Goal: Task Accomplishment & Management: Use online tool/utility

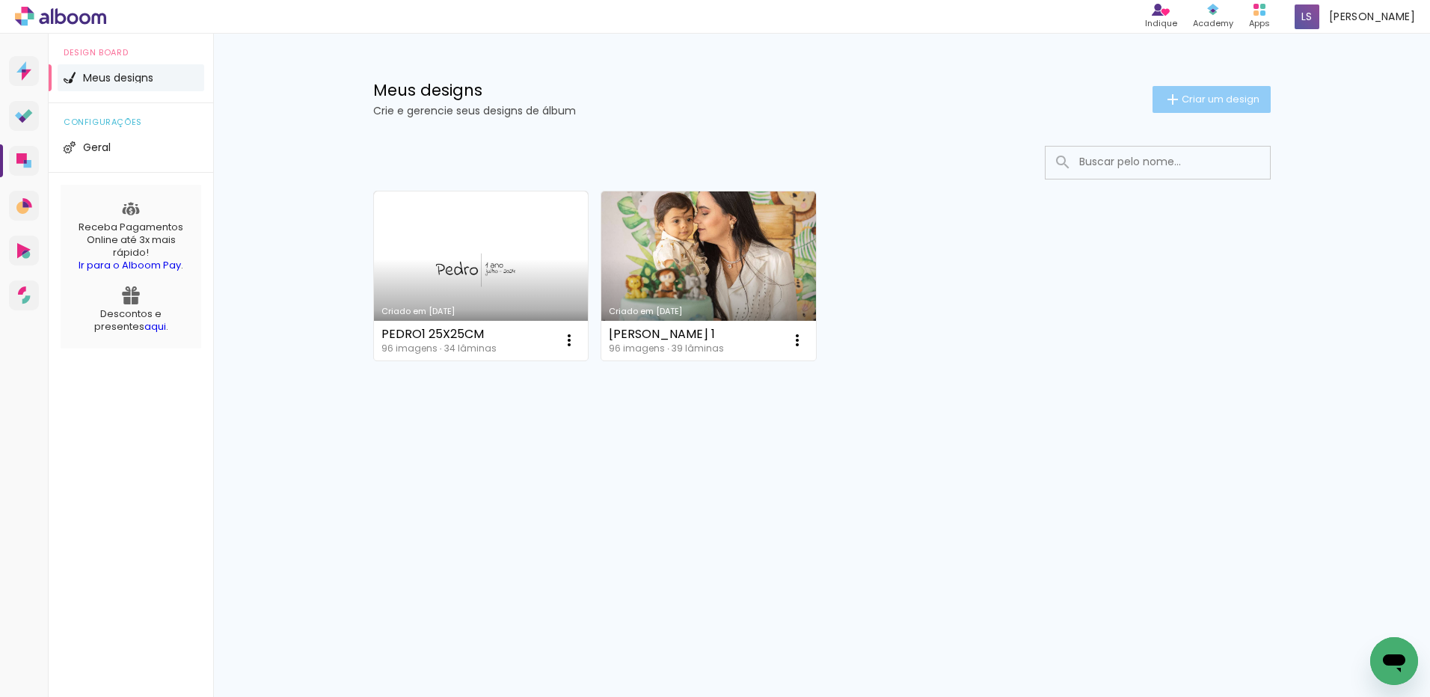
click at [1218, 97] on span "Criar um design" at bounding box center [1221, 99] width 78 height 10
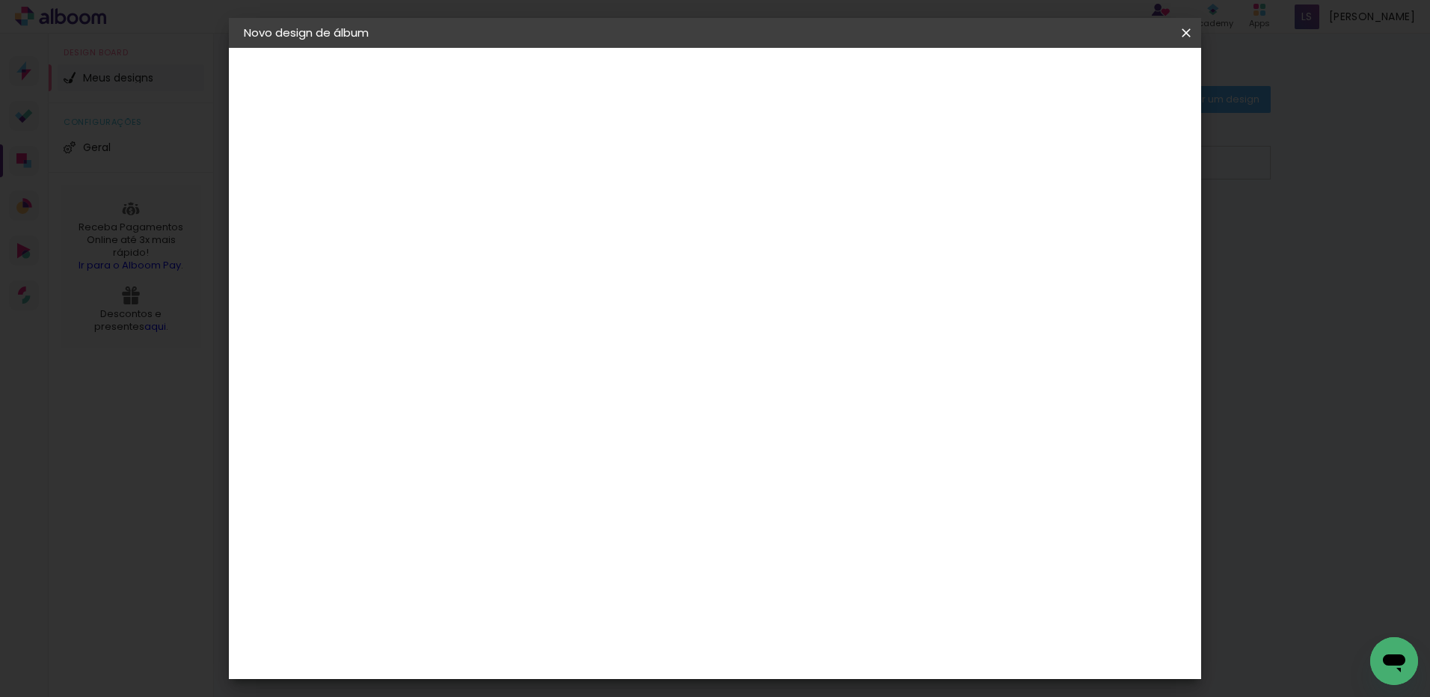
click at [489, 201] on input at bounding box center [489, 200] width 0 height 23
type input "t"
drag, startPoint x: 717, startPoint y: 200, endPoint x: 610, endPoint y: 202, distance: 107.7
click at [554, 175] on div "Informações Dê um título ao seu álbum. Avançar" at bounding box center [488, 111] width 130 height 127
click at [489, 204] on input "MARILENE" at bounding box center [489, 200] width 0 height 23
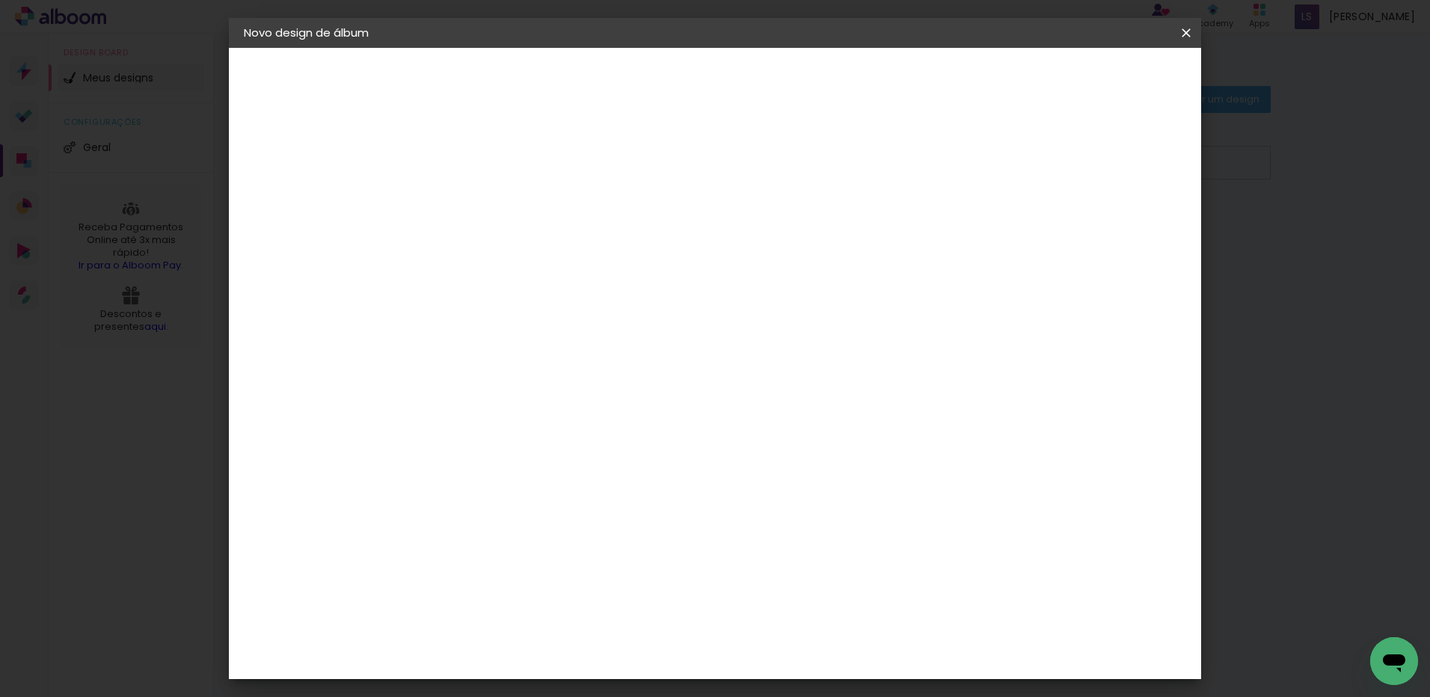
type input "MARILENE 70A"
type paper-input "MARILENE 70A"
click at [0, 0] on slot "Avançar" at bounding box center [0, 0] width 0 height 0
click at [536, 491] on div "Photoalbum Universal" at bounding box center [515, 503] width 73 height 24
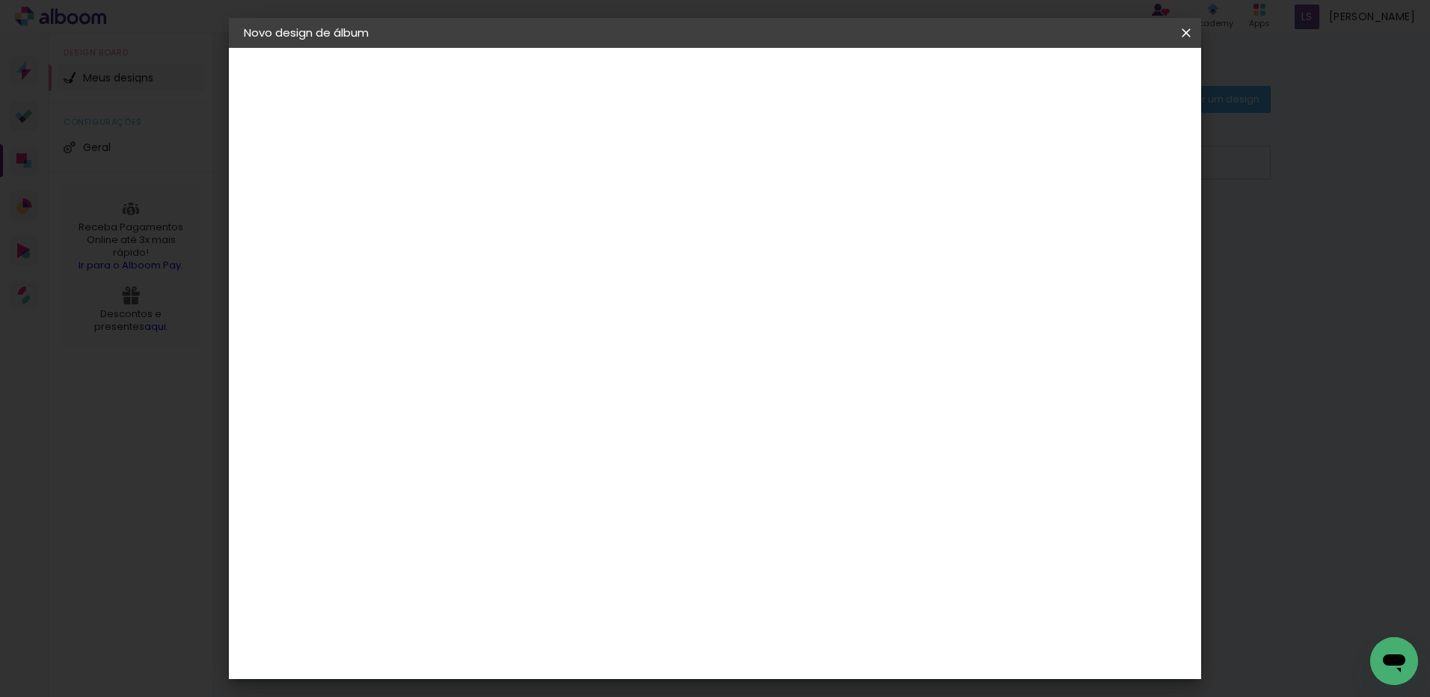
click at [541, 491] on div "Photoalbum Universal" at bounding box center [515, 503] width 73 height 24
click at [0, 0] on slot "Avançar" at bounding box center [0, 0] width 0 height 0
click at [547, 251] on input "text" at bounding box center [518, 260] width 58 height 23
click at [0, 0] on slot "Padrão" at bounding box center [0, 0] width 0 height 0
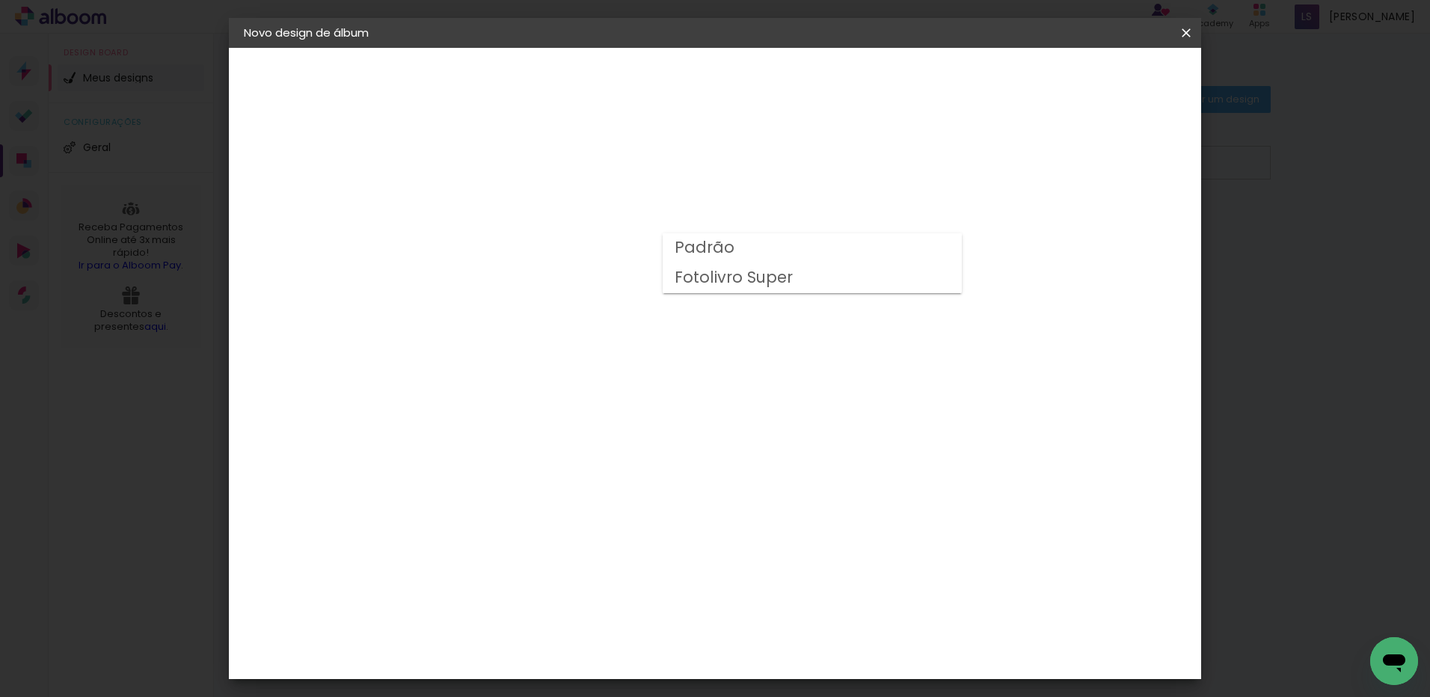
type input "Padrão"
click at [672, 251] on input "Padrão" at bounding box center [580, 245] width 183 height 23
click at [757, 235] on paper-item "Padrão" at bounding box center [807, 248] width 299 height 30
click at [590, 458] on span "25 × 25" at bounding box center [555, 478] width 70 height 40
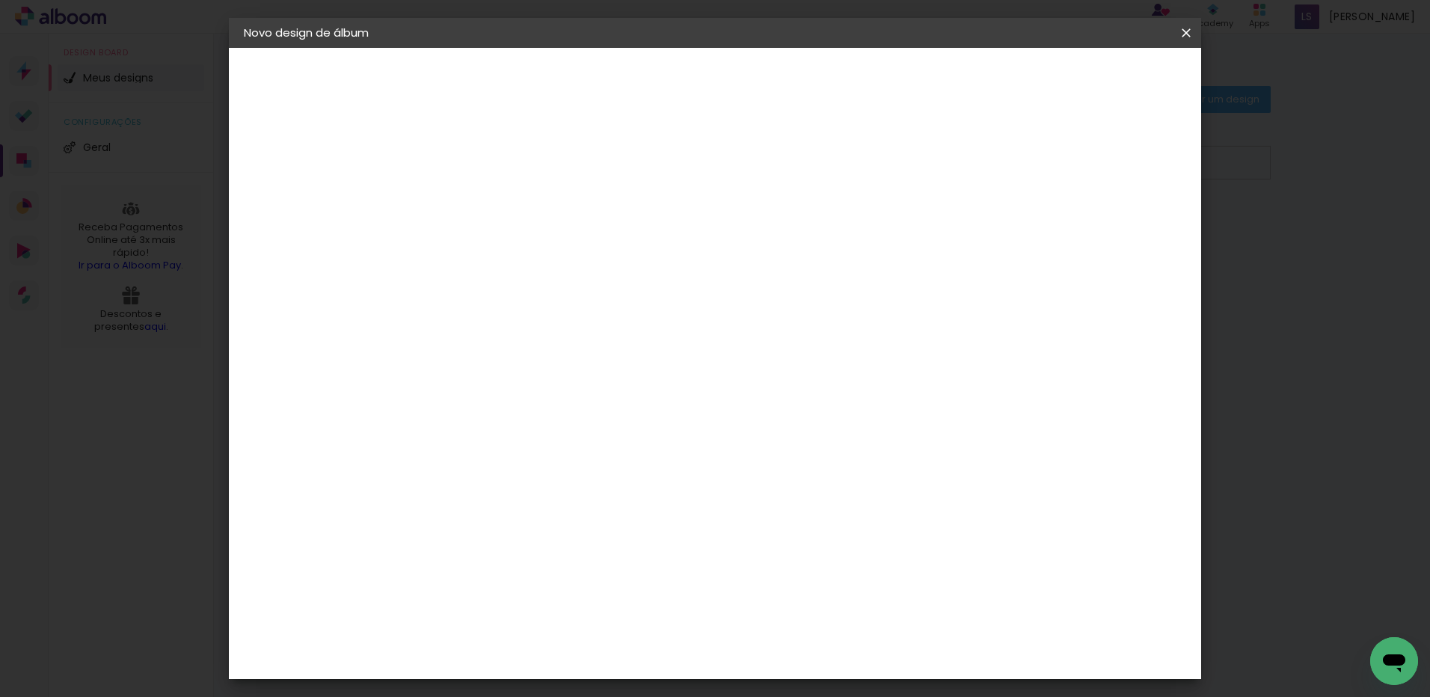
click at [0, 0] on slot "Avançar" at bounding box center [0, 0] width 0 height 0
click at [1008, 162] on div at bounding box center [1001, 161] width 13 height 13
type paper-checkbox "on"
click at [1093, 85] on span "Iniciar design" at bounding box center [1059, 79] width 68 height 10
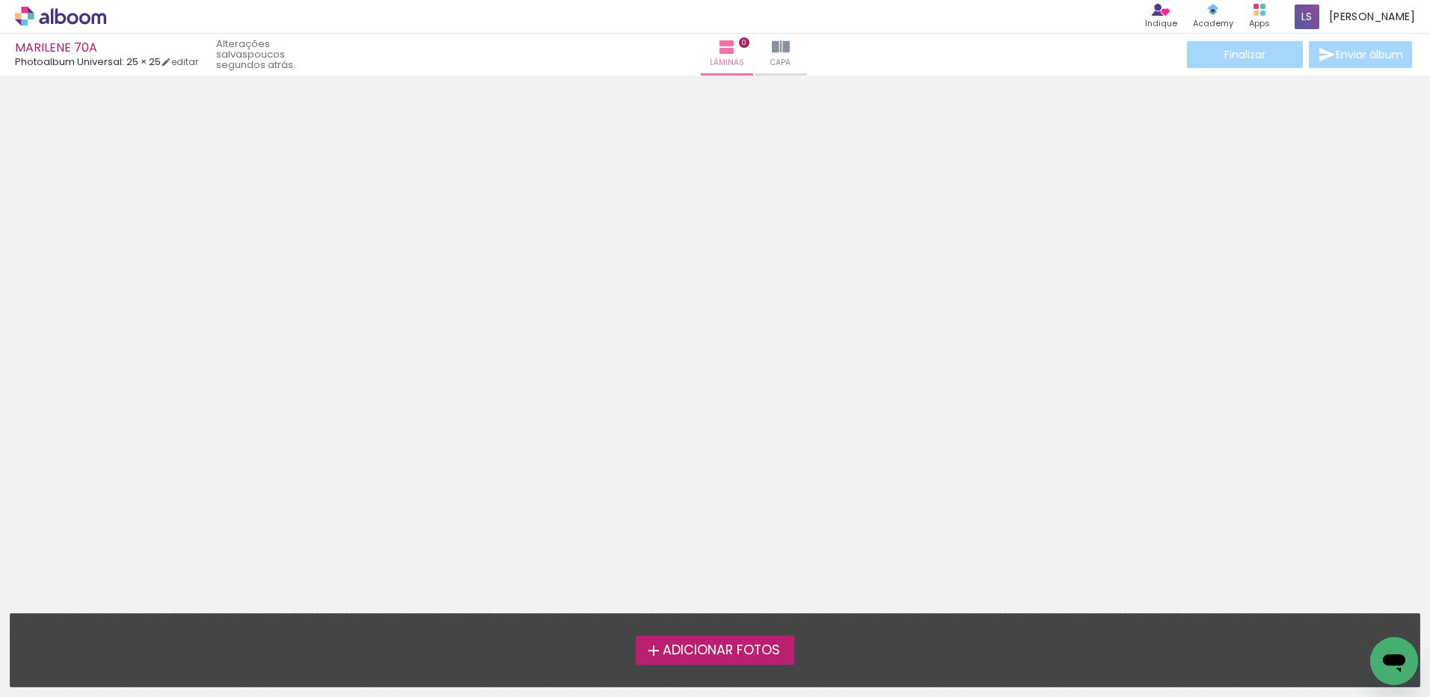
click at [663, 654] on span "Adicionar Fotos" at bounding box center [721, 650] width 117 height 13
click at [0, 0] on input "file" at bounding box center [0, 0] width 0 height 0
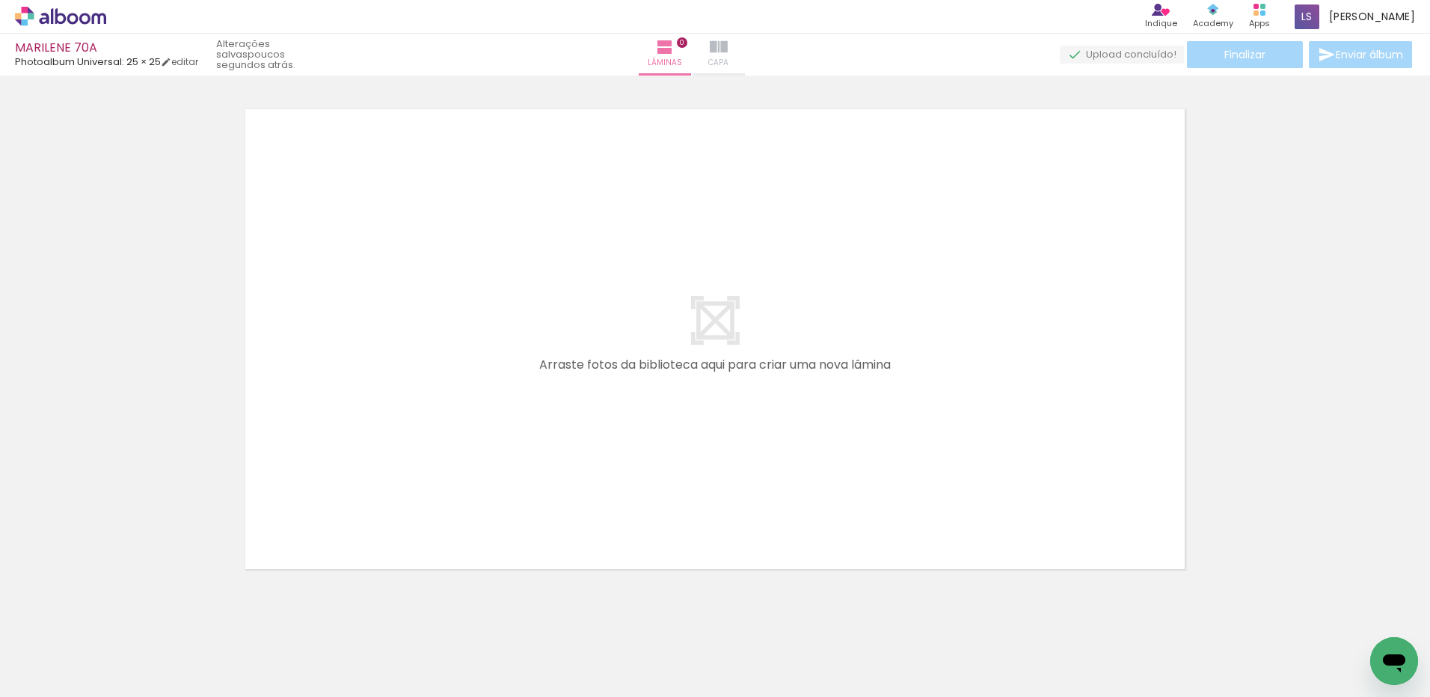
click at [729, 56] on span "Capa" at bounding box center [718, 62] width 20 height 13
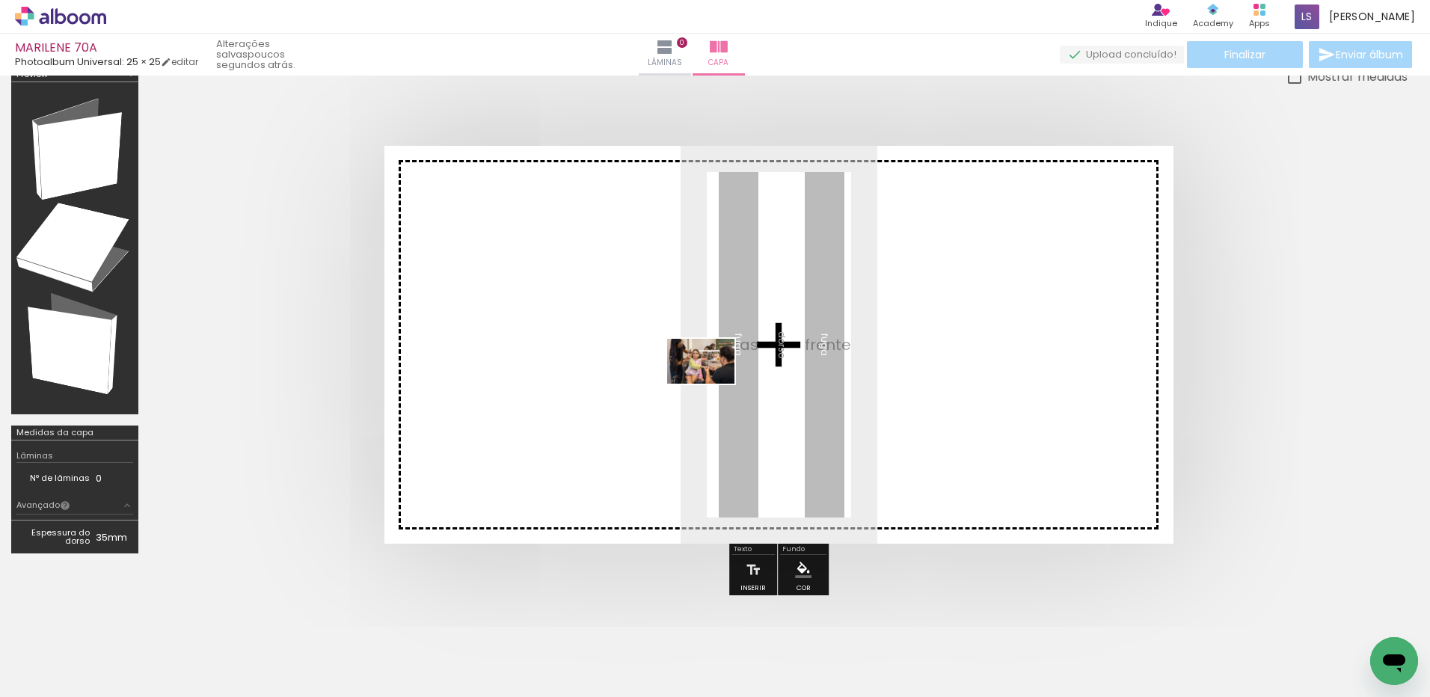
drag, startPoint x: 150, startPoint y: 659, endPoint x: 712, endPoint y: 384, distance: 626.3
click at [712, 384] on quentale-workspace at bounding box center [715, 348] width 1430 height 697
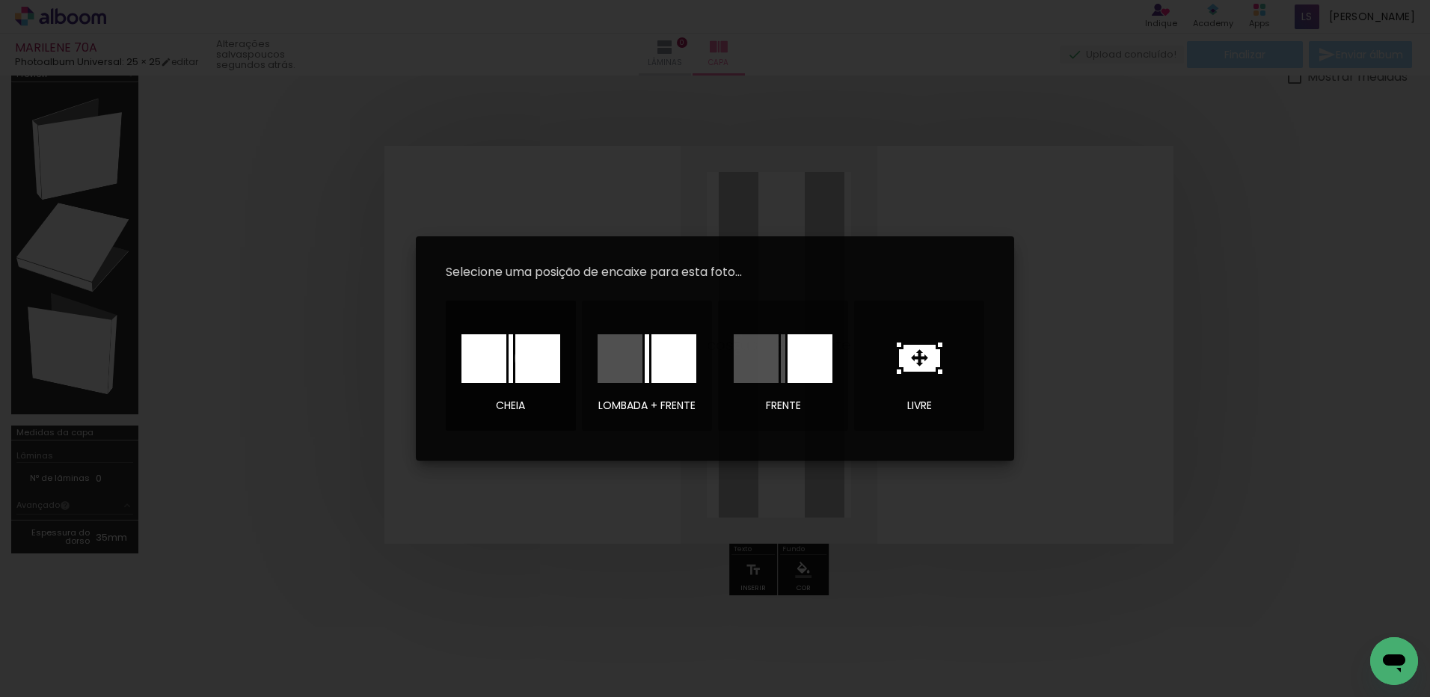
click at [532, 358] on div at bounding box center [537, 358] width 45 height 49
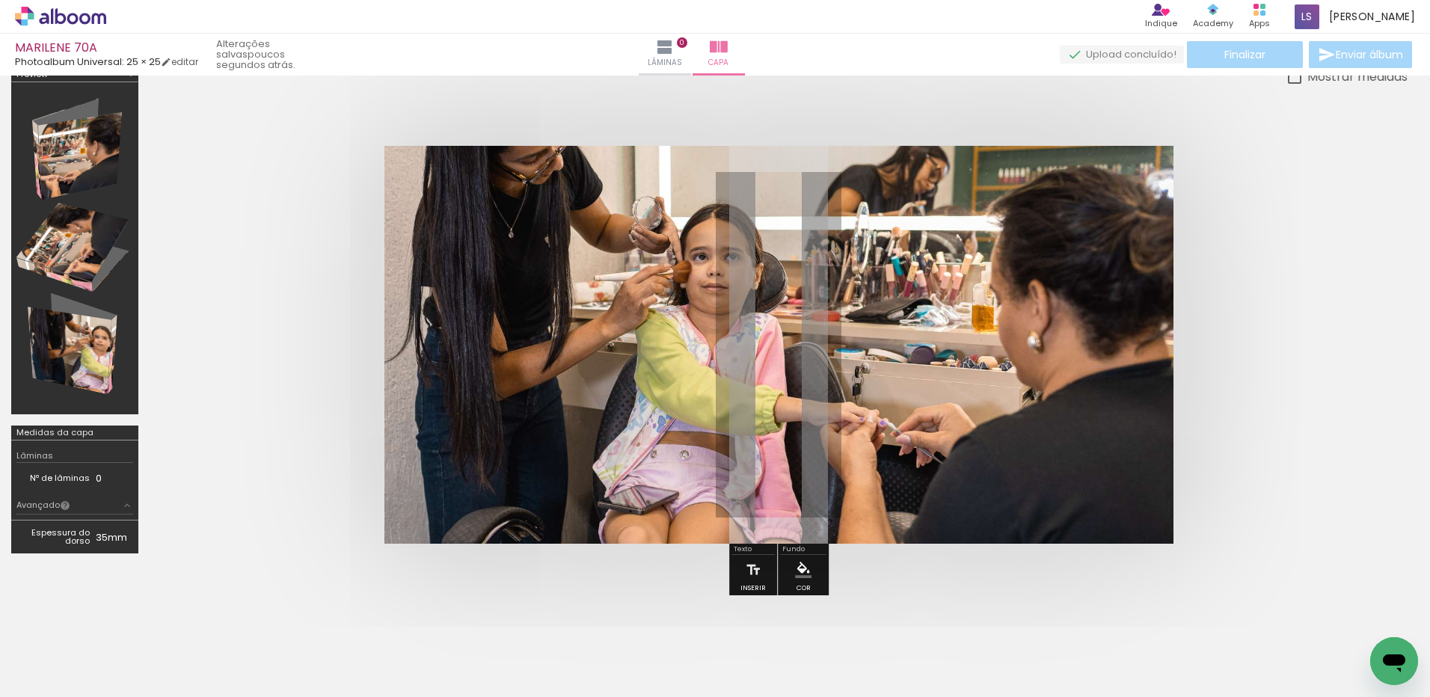
drag, startPoint x: 607, startPoint y: 185, endPoint x: 659, endPoint y: 183, distance: 52.4
type paper-slider "100"
click at [659, 172] on div "P&B Largura Cor" at bounding box center [805, 172] width 789 height 0
click at [566, 350] on quentale-photo at bounding box center [779, 345] width 789 height 398
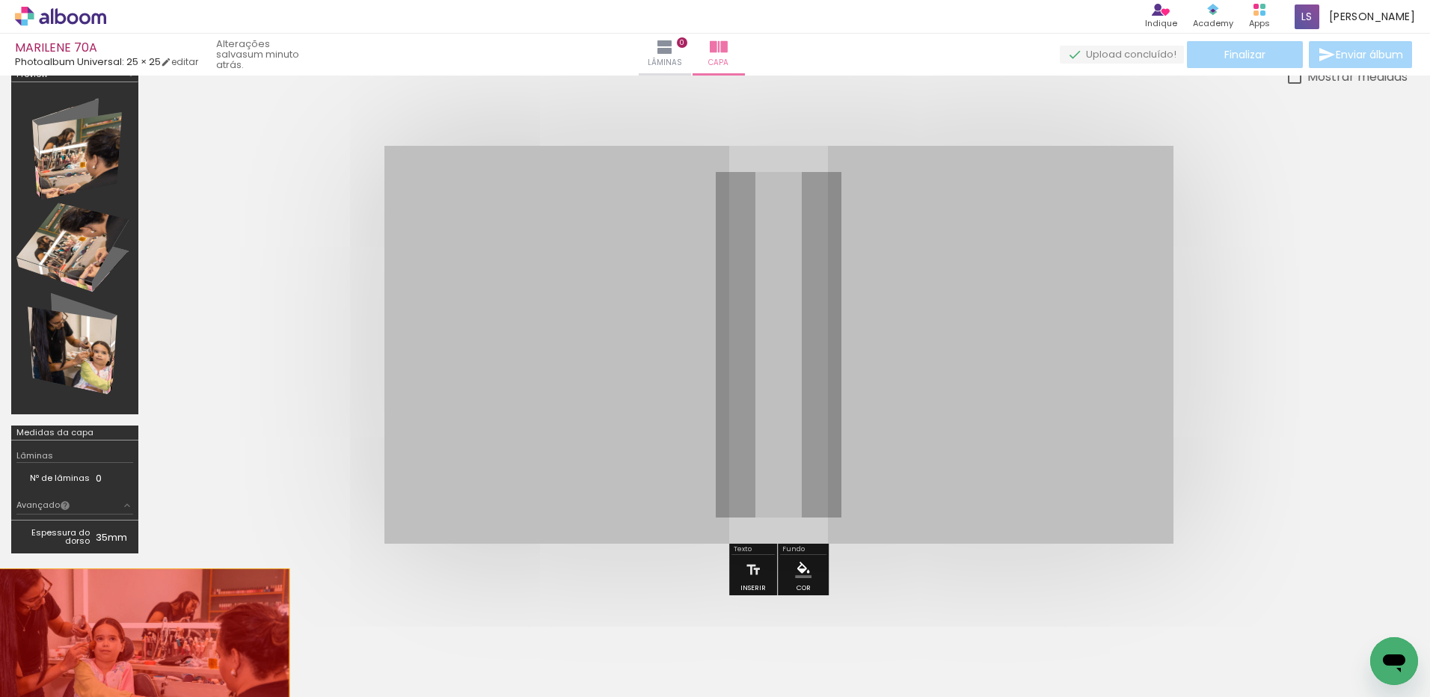
drag, startPoint x: 587, startPoint y: 311, endPoint x: 129, endPoint y: 648, distance: 567.7
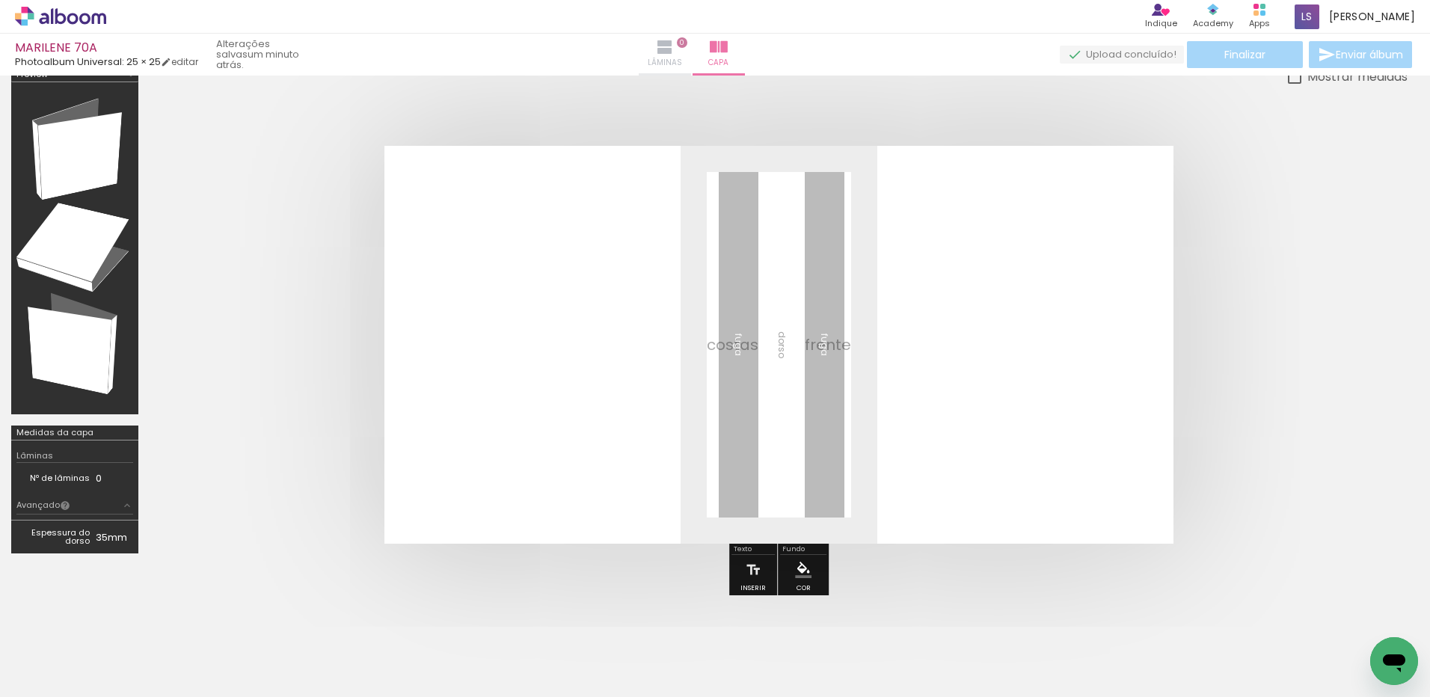
click at [674, 49] on iron-icon at bounding box center [665, 47] width 18 height 18
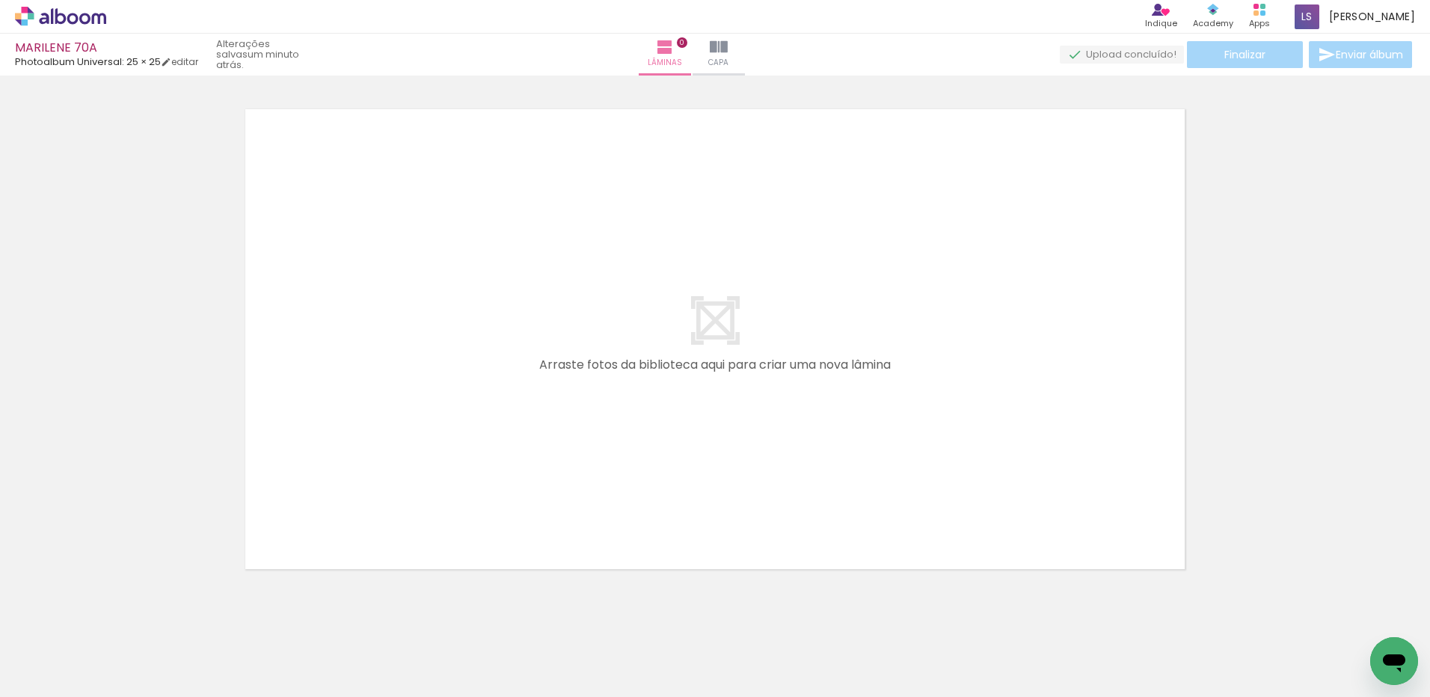
drag, startPoint x: 161, startPoint y: 654, endPoint x: 169, endPoint y: 654, distance: 8.2
click at [161, 654] on div at bounding box center [150, 646] width 74 height 49
click at [219, 654] on div at bounding box center [234, 646] width 74 height 49
click at [146, 649] on div at bounding box center [150, 646] width 74 height 49
drag, startPoint x: 226, startPoint y: 649, endPoint x: 236, endPoint y: 654, distance: 10.7
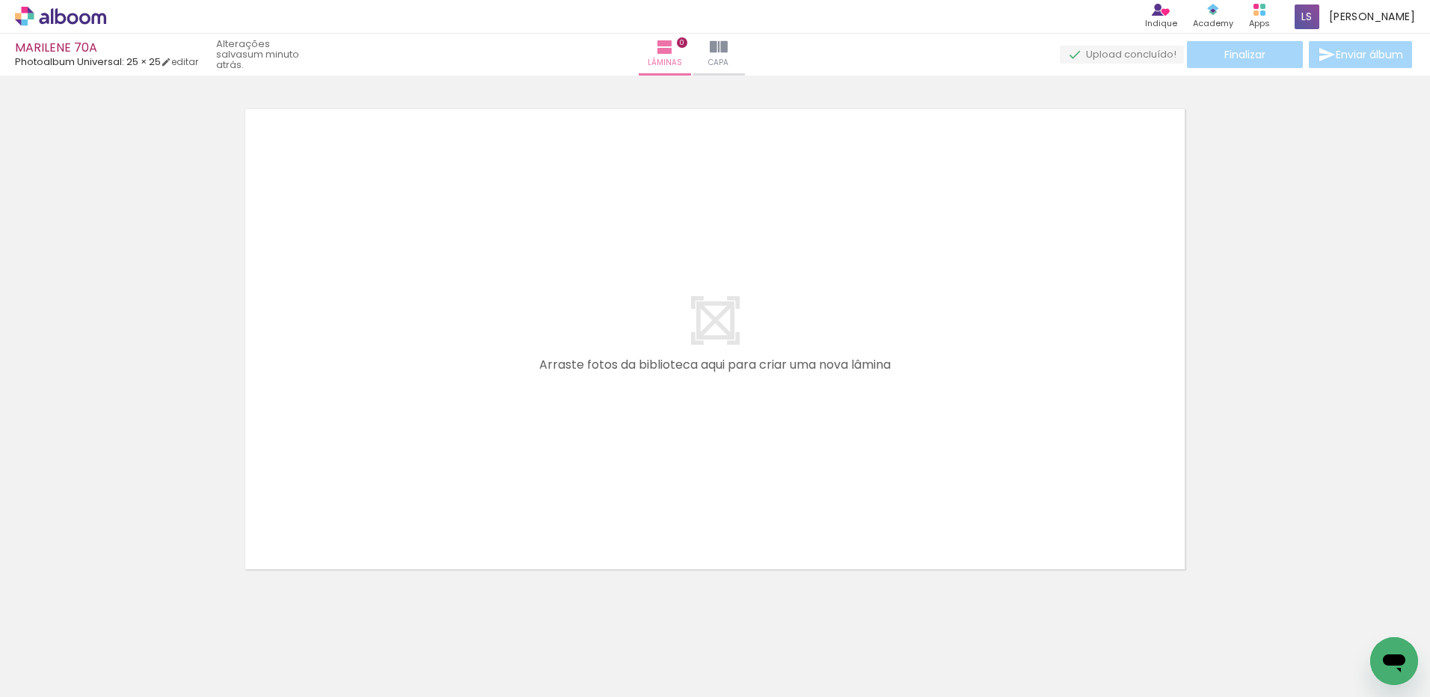
click at [227, 649] on div at bounding box center [234, 646] width 74 height 49
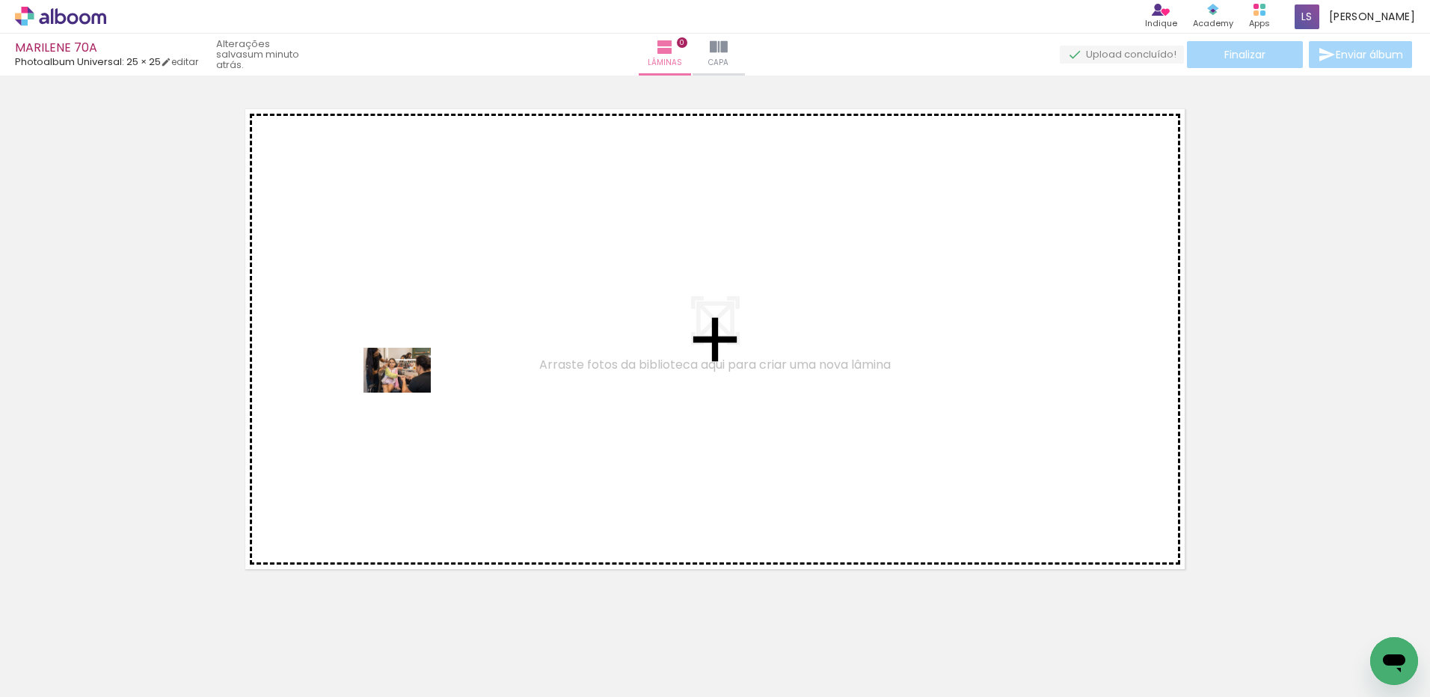
drag, startPoint x: 160, startPoint y: 650, endPoint x: 408, endPoint y: 393, distance: 357.7
click at [408, 393] on quentale-workspace at bounding box center [715, 348] width 1430 height 697
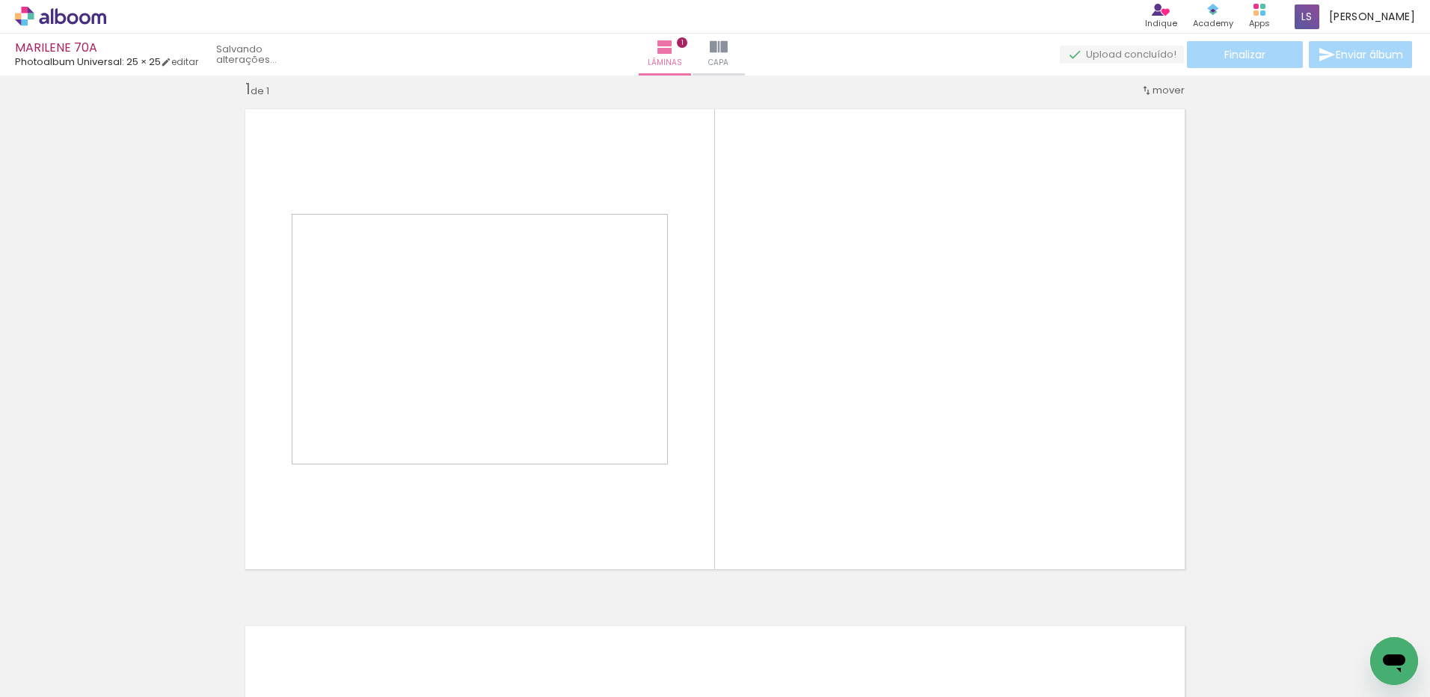
scroll to position [19, 0]
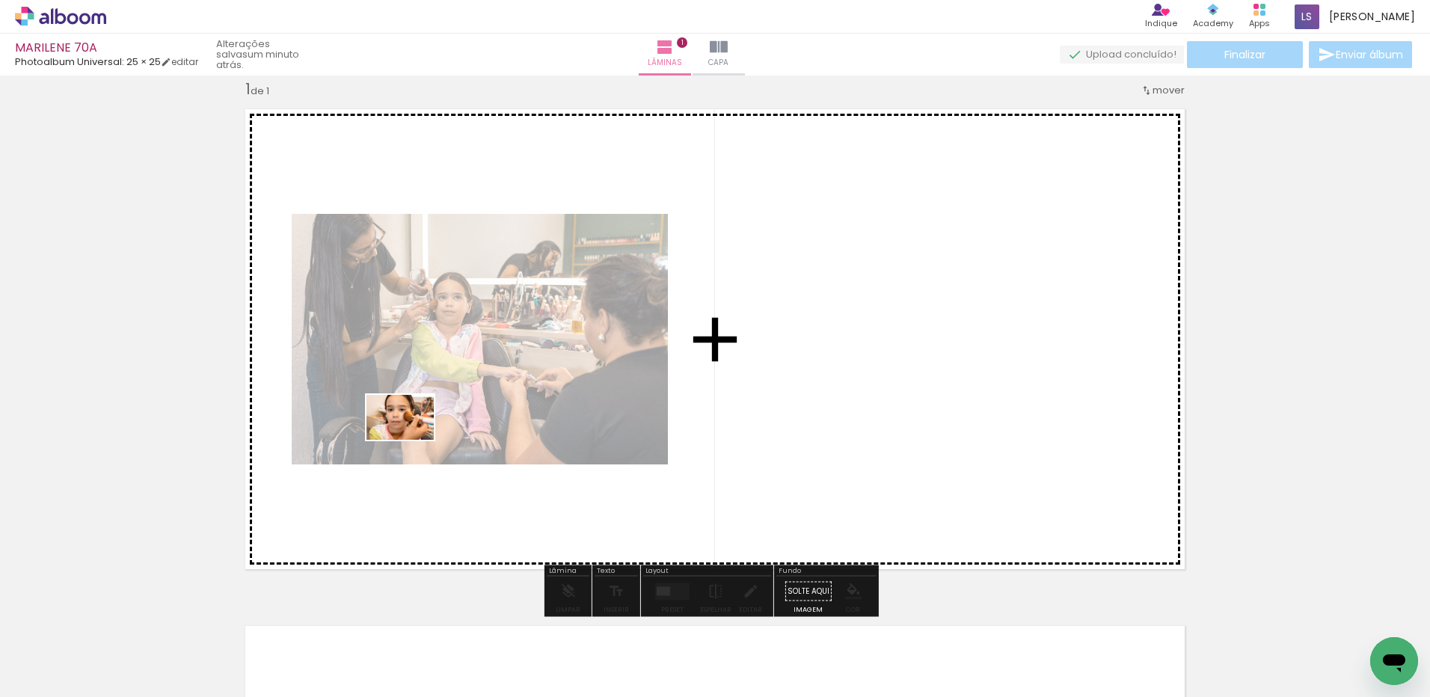
drag, startPoint x: 244, startPoint y: 643, endPoint x: 411, endPoint y: 440, distance: 263.0
click at [411, 440] on quentale-workspace at bounding box center [715, 348] width 1430 height 697
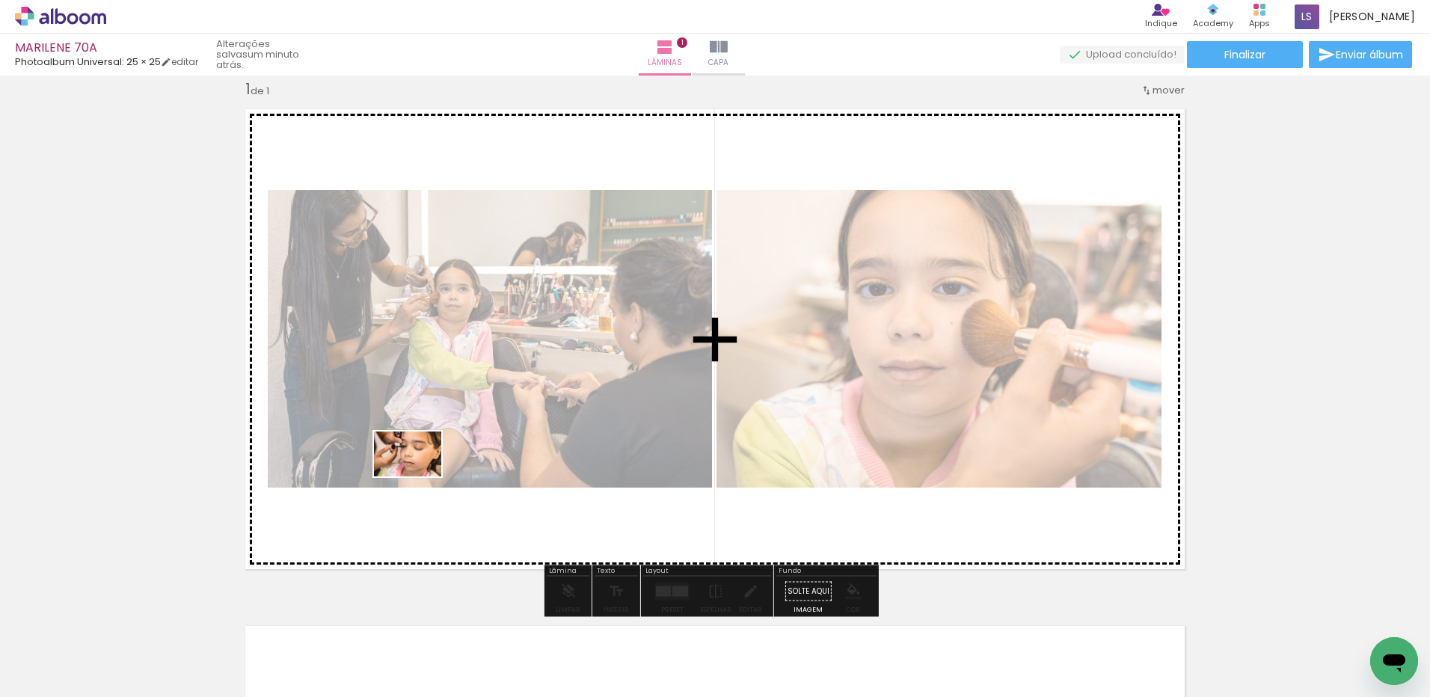
drag, startPoint x: 317, startPoint y: 659, endPoint x: 419, endPoint y: 477, distance: 209.0
click at [419, 477] on quentale-workspace at bounding box center [715, 348] width 1430 height 697
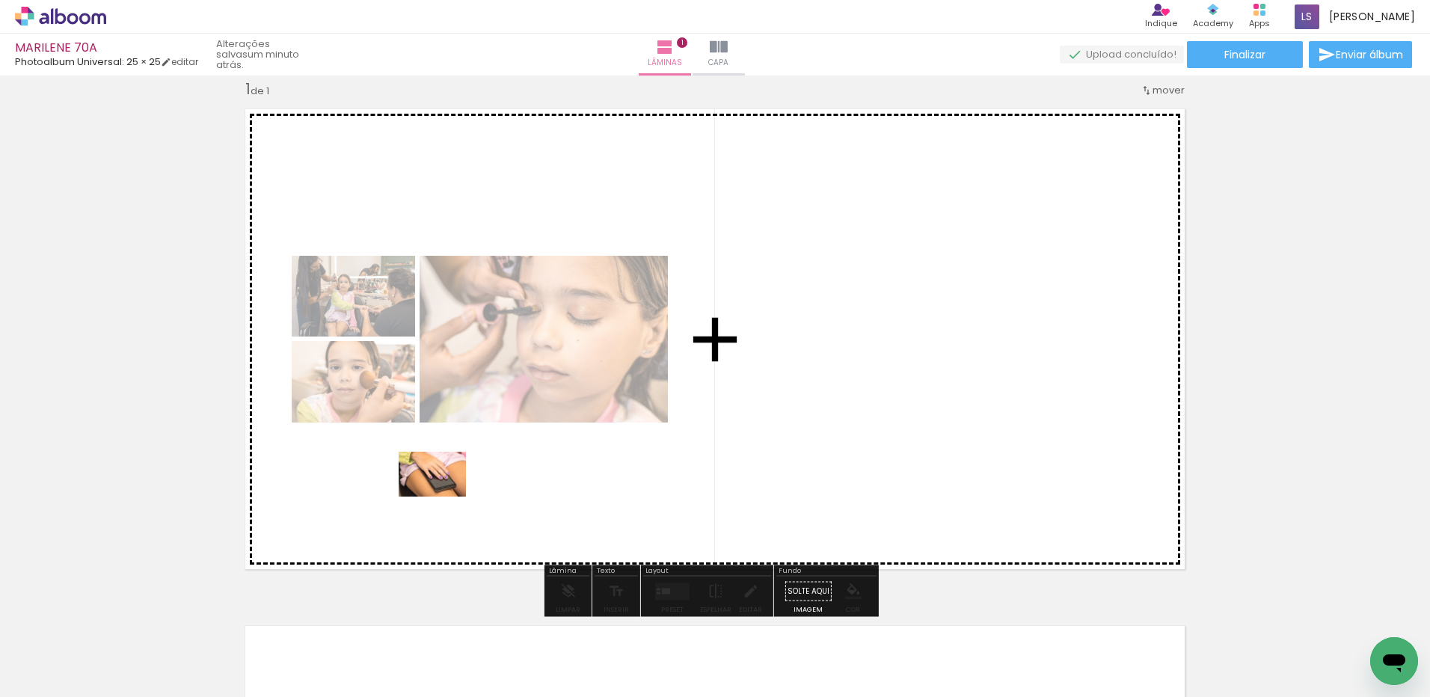
drag, startPoint x: 396, startPoint y: 646, endPoint x: 444, endPoint y: 497, distance: 157.1
click at [444, 497] on quentale-workspace at bounding box center [715, 348] width 1430 height 697
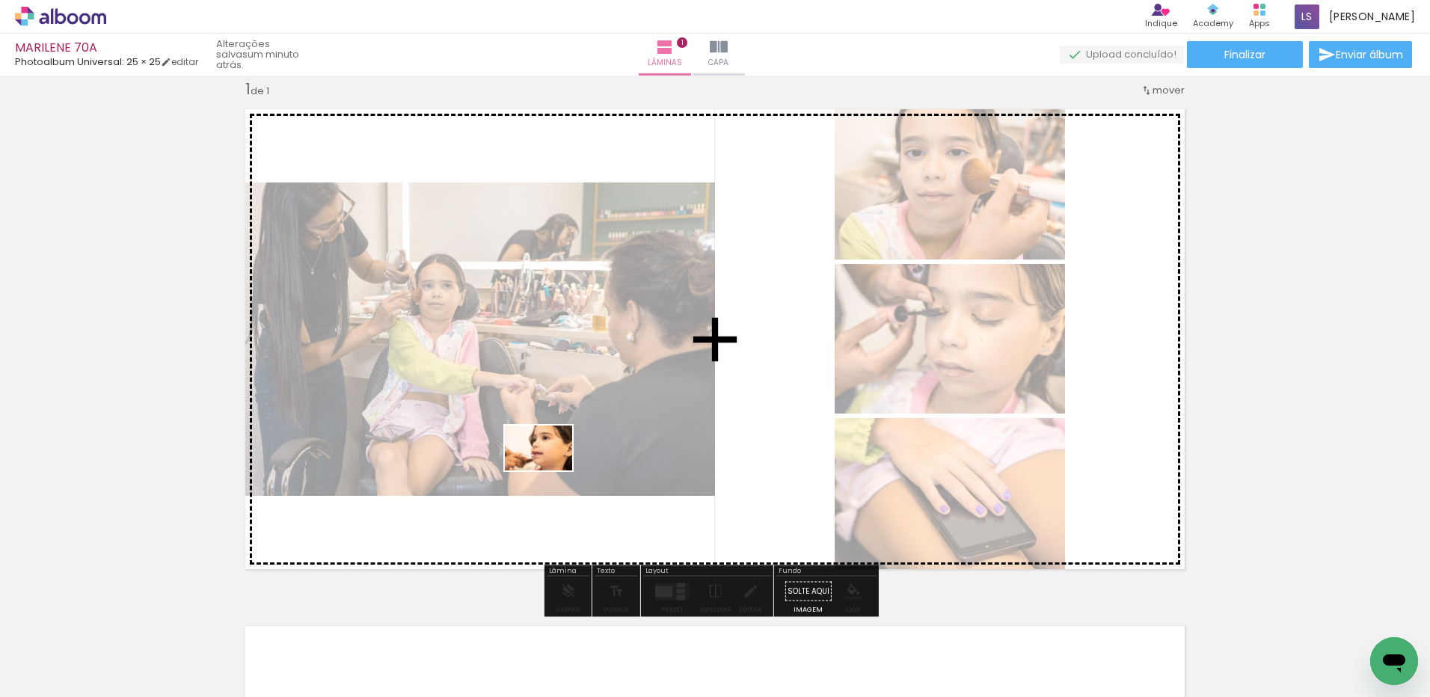
drag, startPoint x: 492, startPoint y: 646, endPoint x: 550, endPoint y: 471, distance: 184.5
click at [550, 471] on quentale-workspace at bounding box center [715, 348] width 1430 height 697
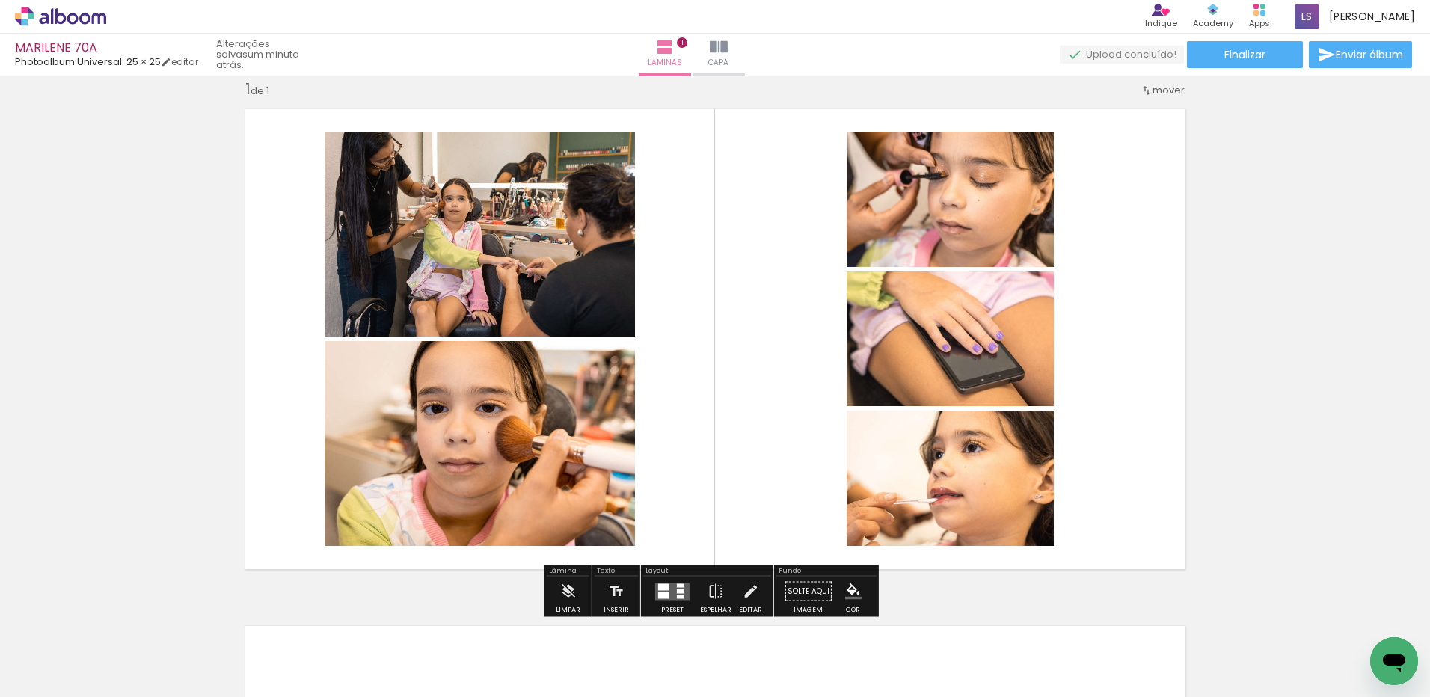
click at [666, 588] on div at bounding box center [663, 587] width 11 height 7
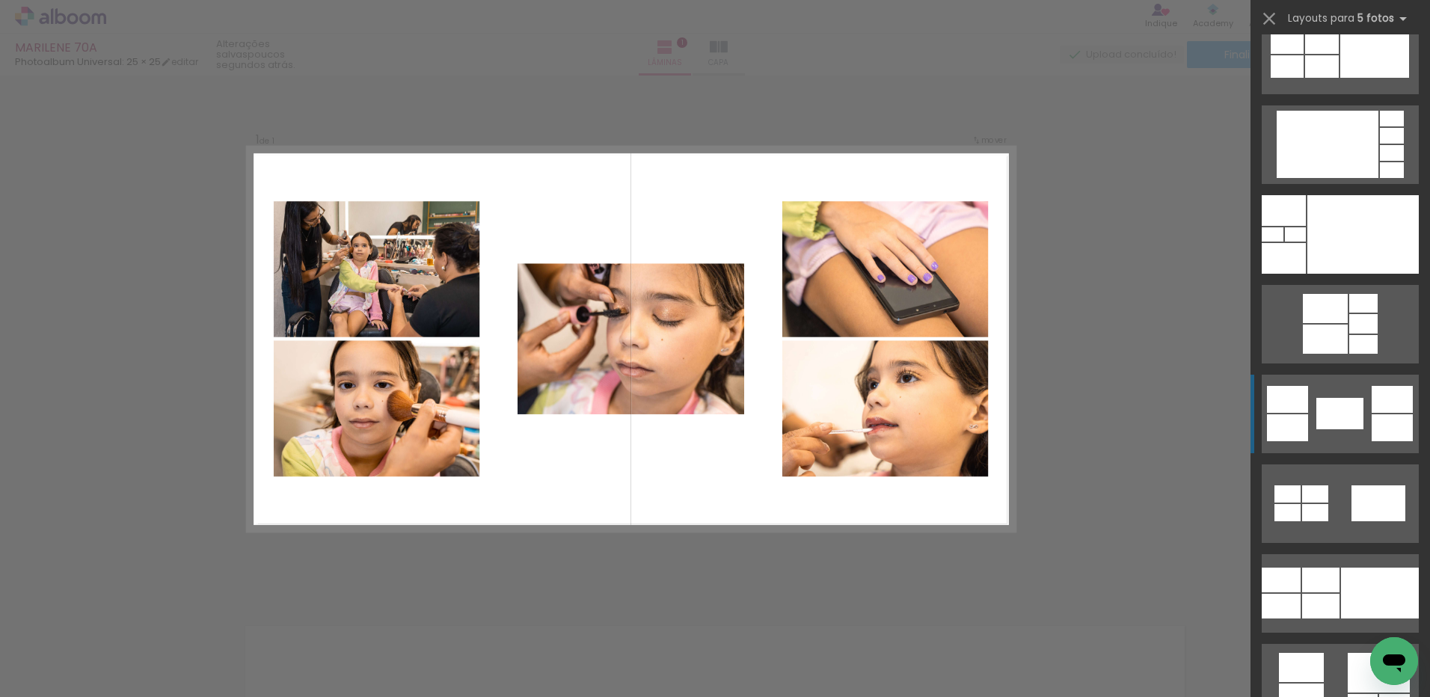
scroll to position [2244, 0]
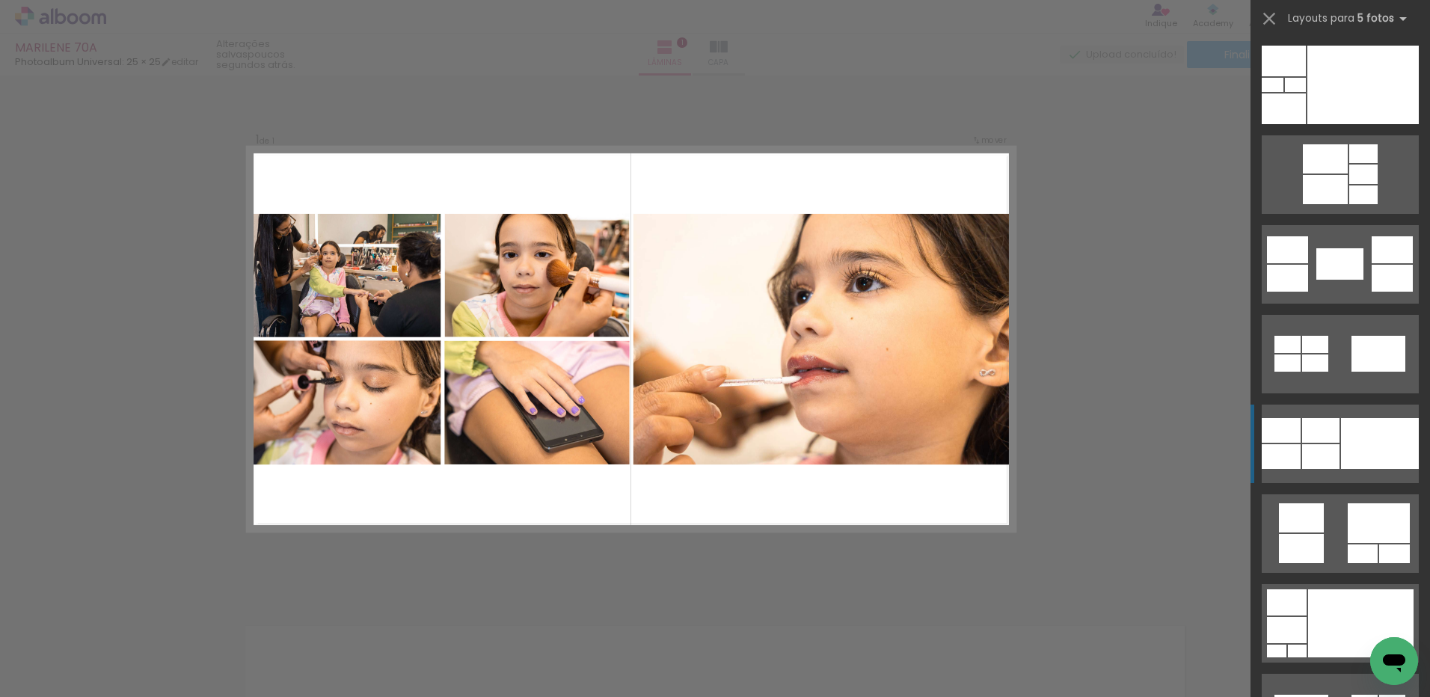
click at [1347, 429] on div at bounding box center [1380, 443] width 78 height 51
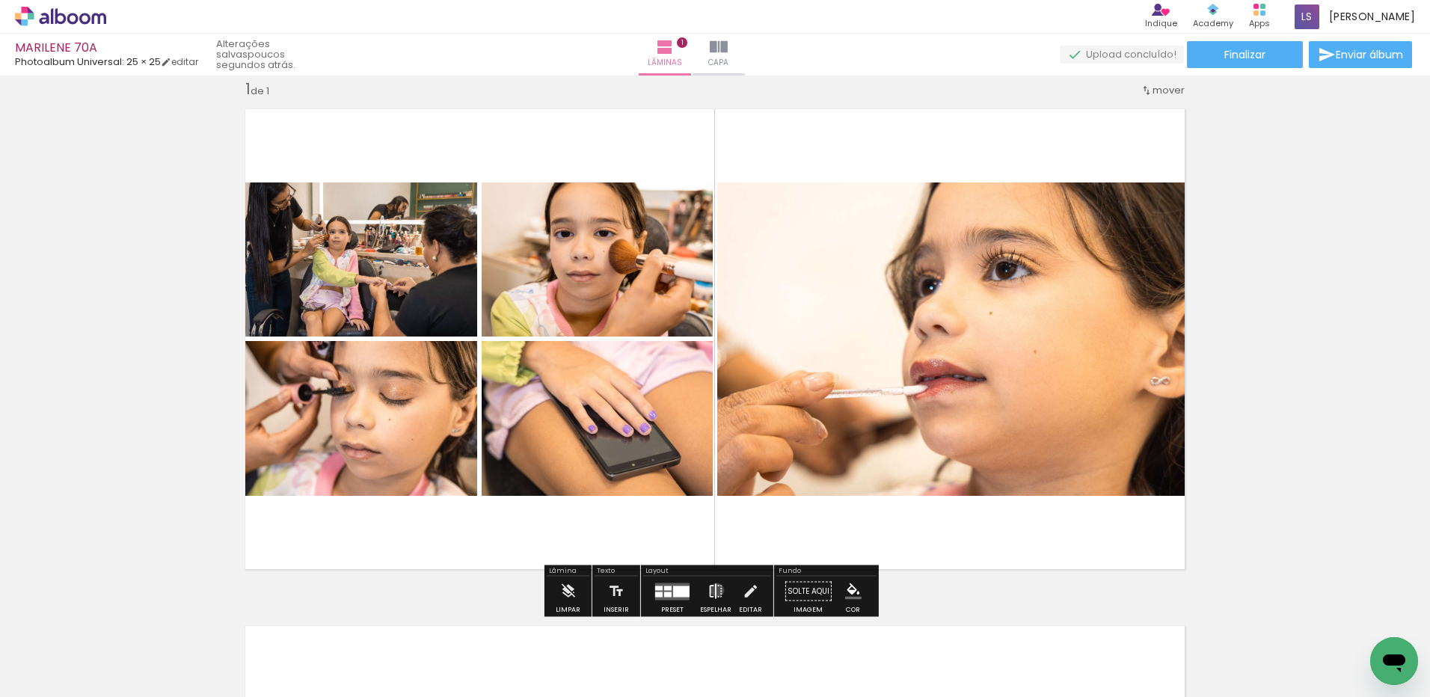
click at [714, 590] on iron-icon at bounding box center [716, 592] width 16 height 30
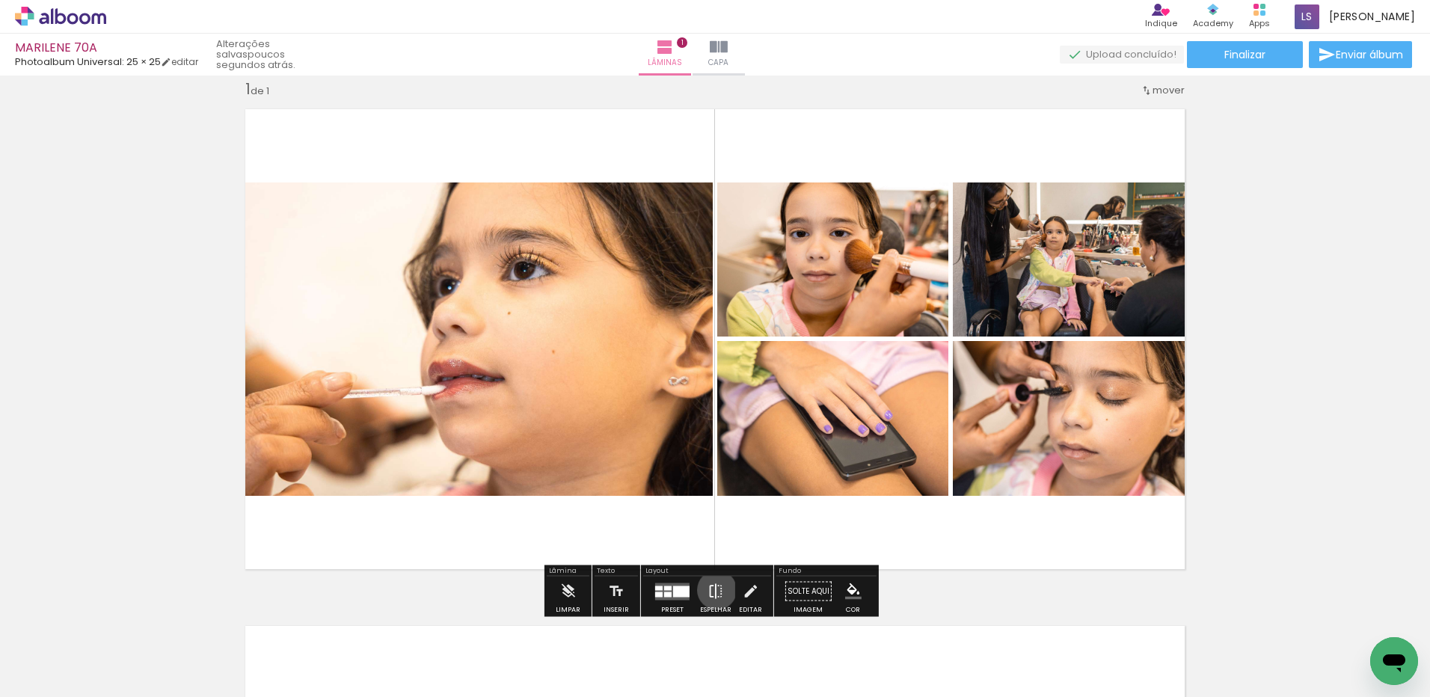
click at [714, 590] on iron-icon at bounding box center [716, 592] width 16 height 30
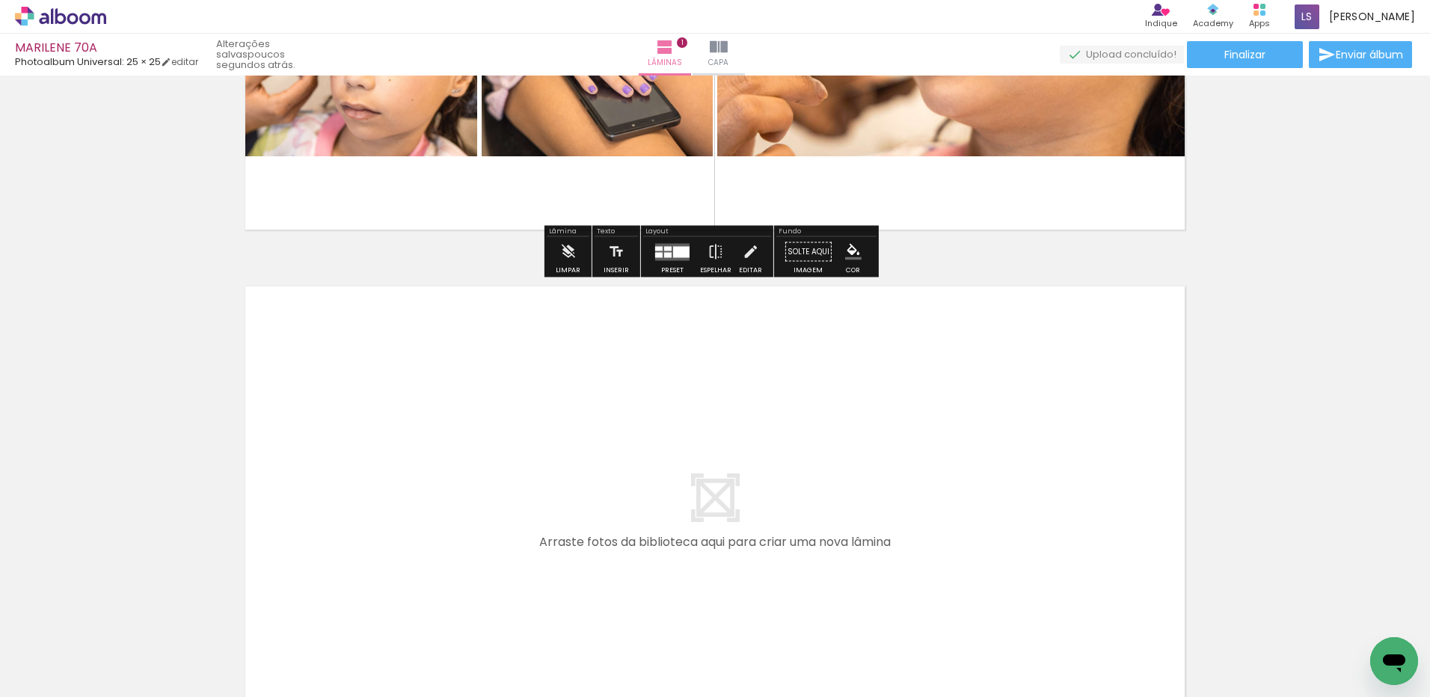
scroll to position [543, 0]
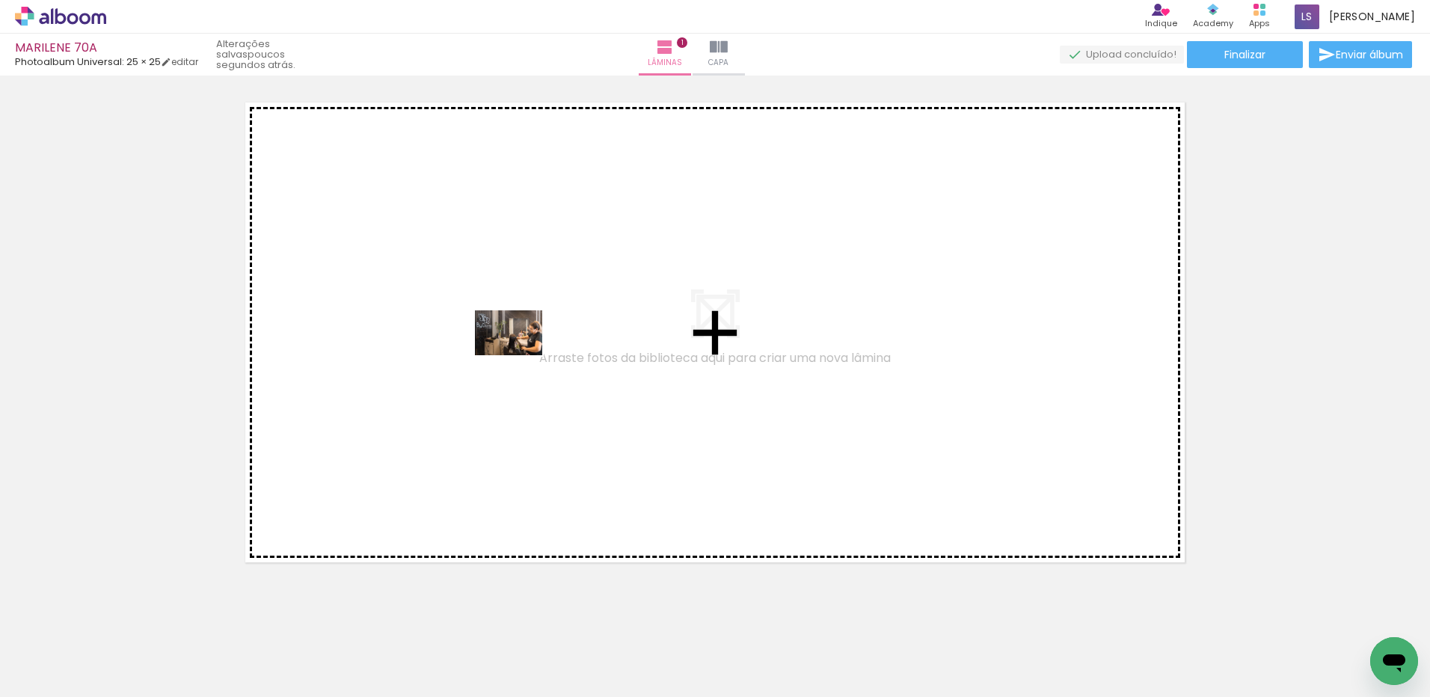
drag, startPoint x: 578, startPoint y: 653, endPoint x: 520, endPoint y: 355, distance: 303.3
click at [520, 355] on quentale-workspace at bounding box center [715, 348] width 1430 height 697
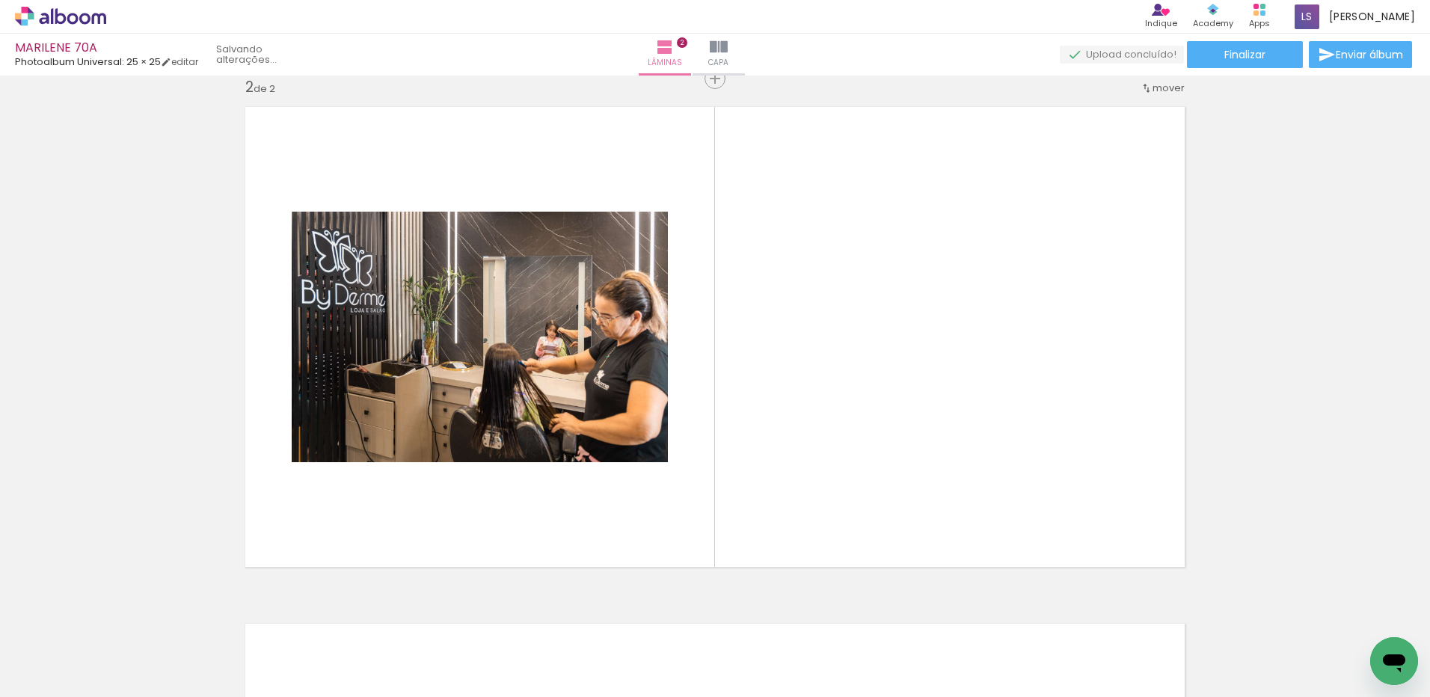
scroll to position [536, 0]
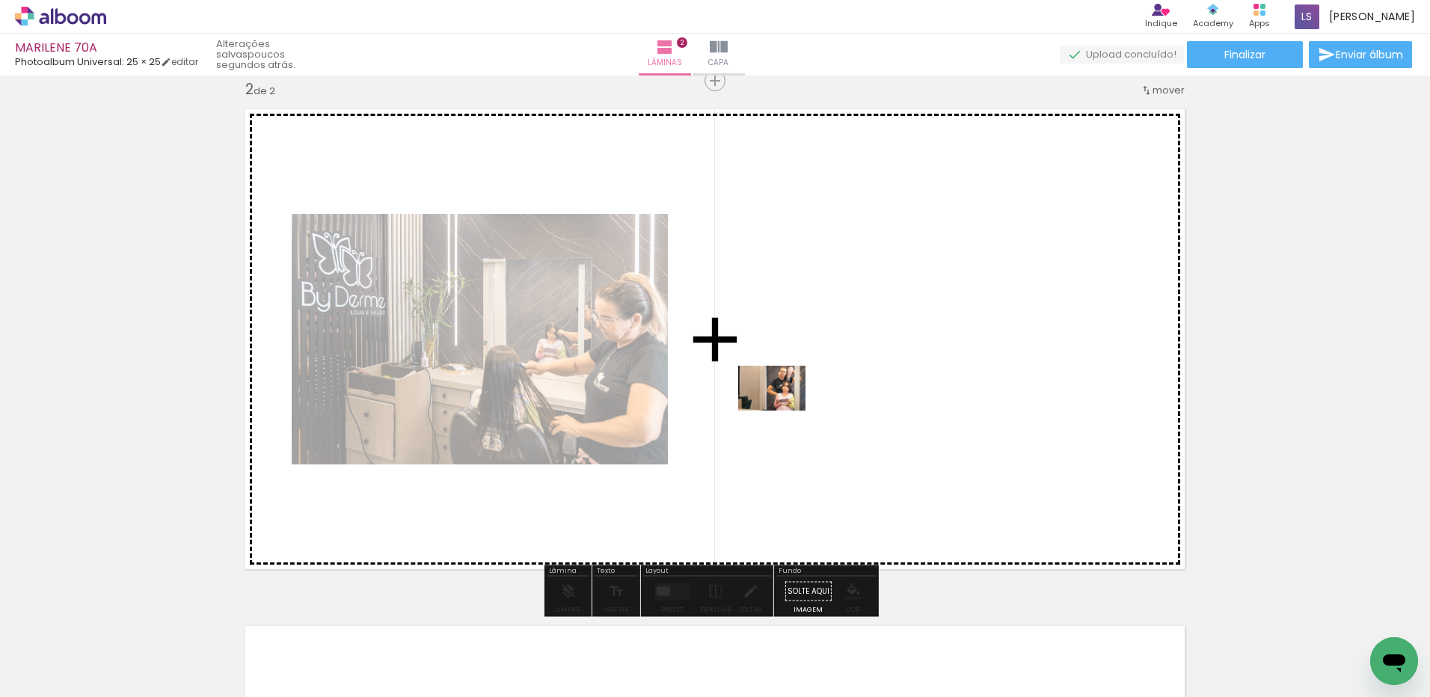
drag, startPoint x: 651, startPoint y: 643, endPoint x: 783, endPoint y: 411, distance: 267.7
click at [783, 411] on quentale-workspace at bounding box center [715, 348] width 1430 height 697
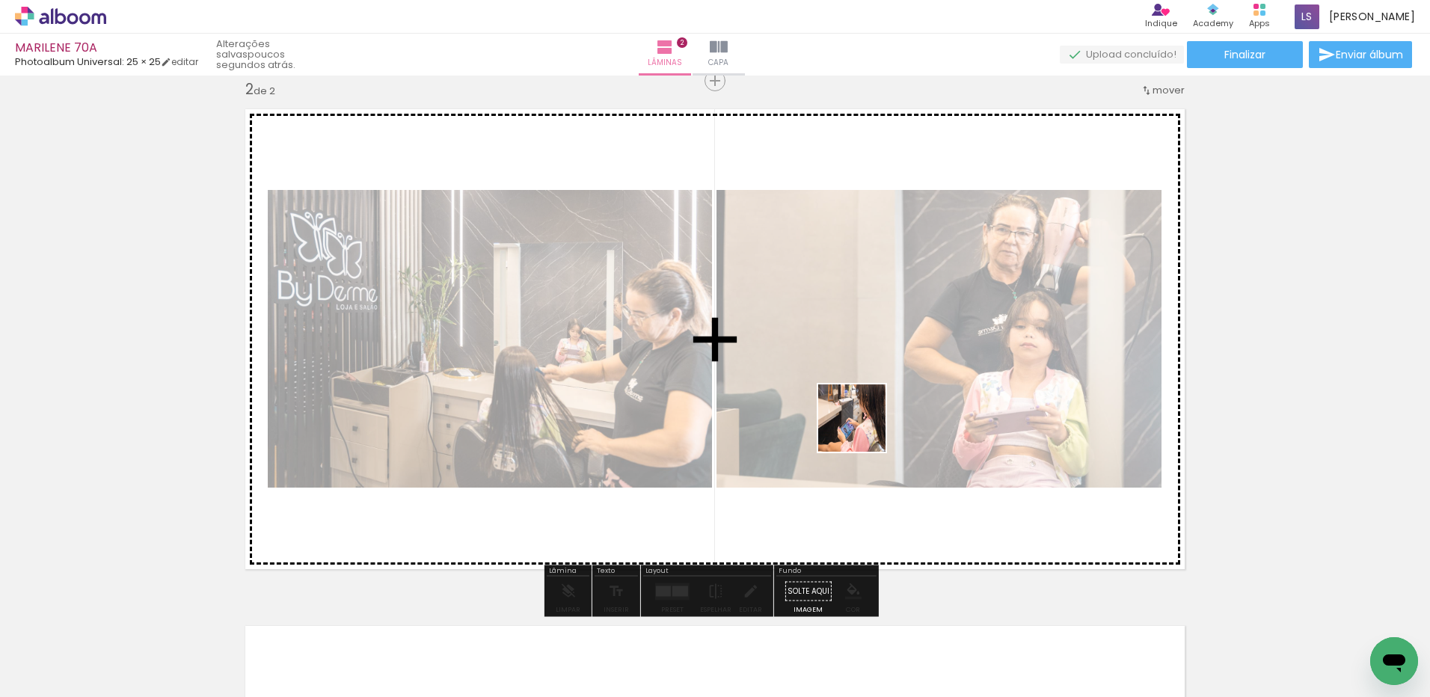
drag, startPoint x: 753, startPoint y: 661, endPoint x: 833, endPoint y: 634, distance: 84.5
click at [864, 426] on quentale-workspace at bounding box center [715, 348] width 1430 height 697
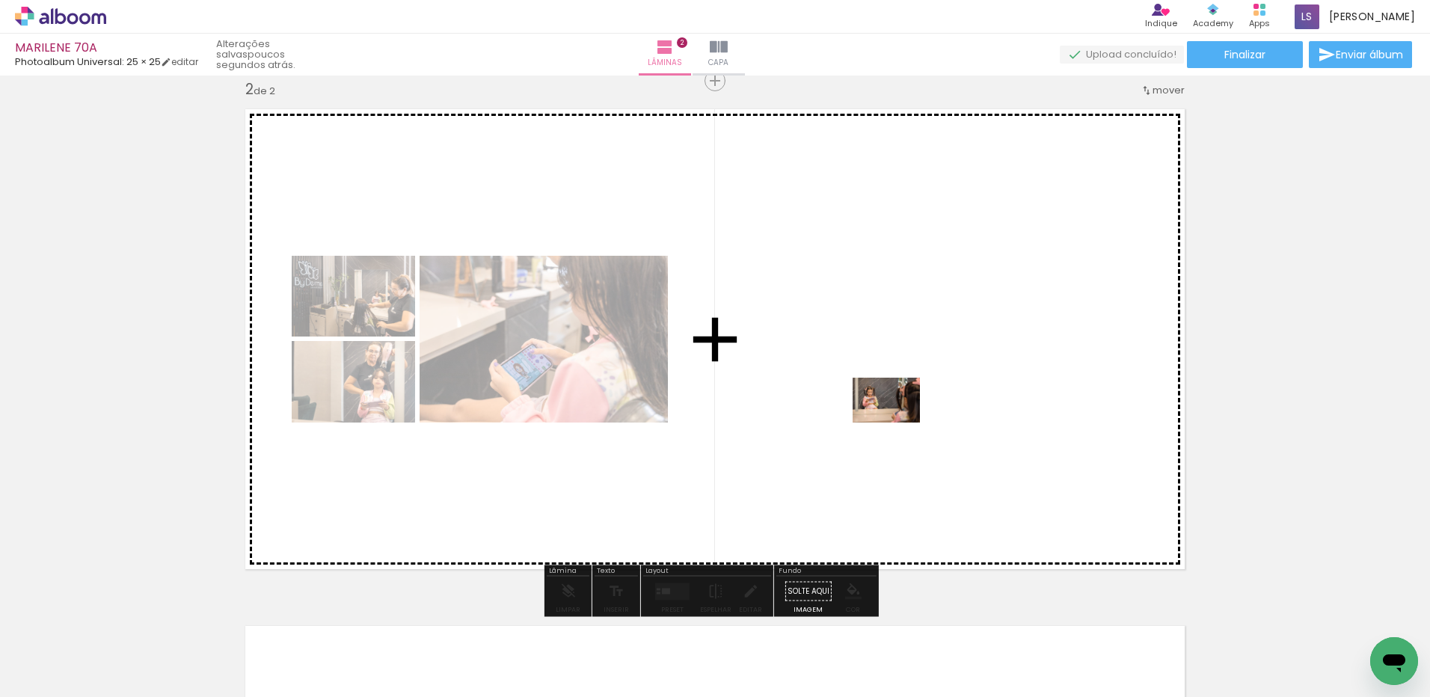
drag, startPoint x: 830, startPoint y: 649, endPoint x: 898, endPoint y: 423, distance: 235.8
click at [898, 423] on quentale-workspace at bounding box center [715, 348] width 1430 height 697
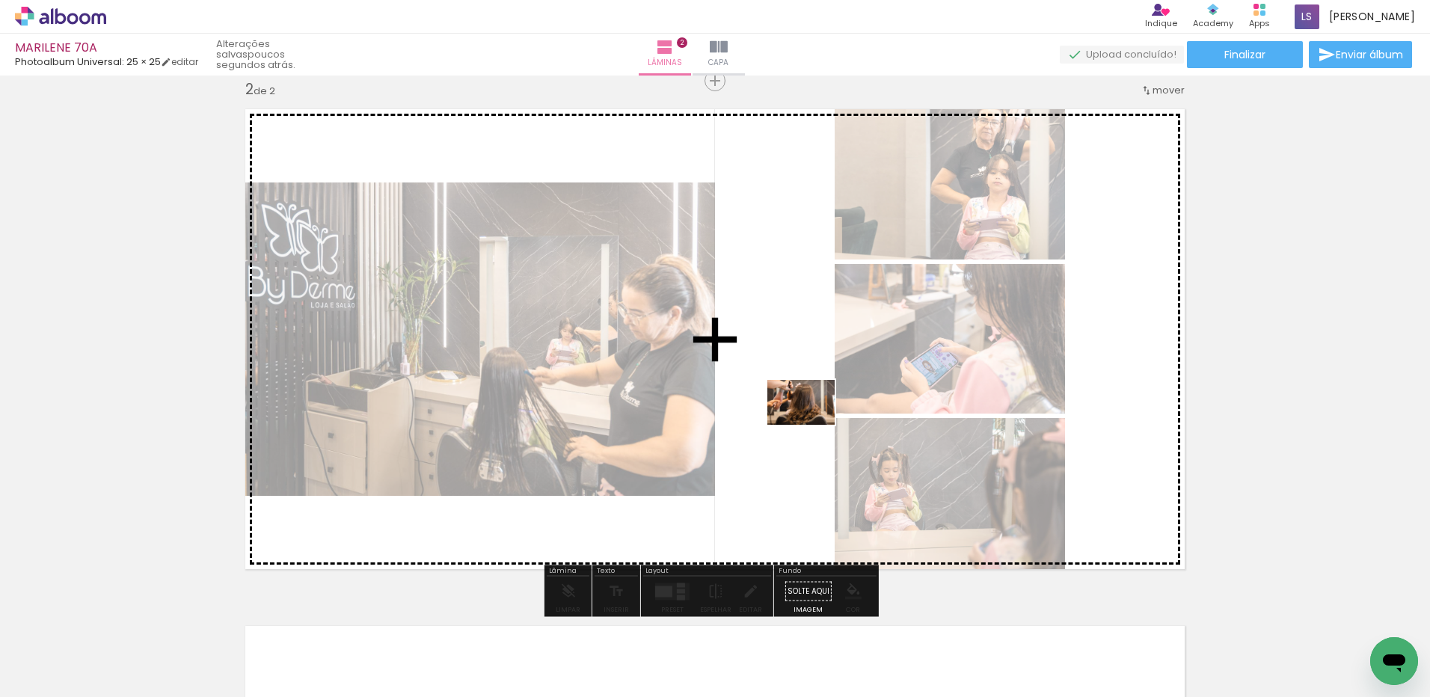
drag, startPoint x: 910, startPoint y: 655, endPoint x: 812, endPoint y: 425, distance: 249.7
click at [812, 425] on quentale-workspace at bounding box center [715, 348] width 1430 height 697
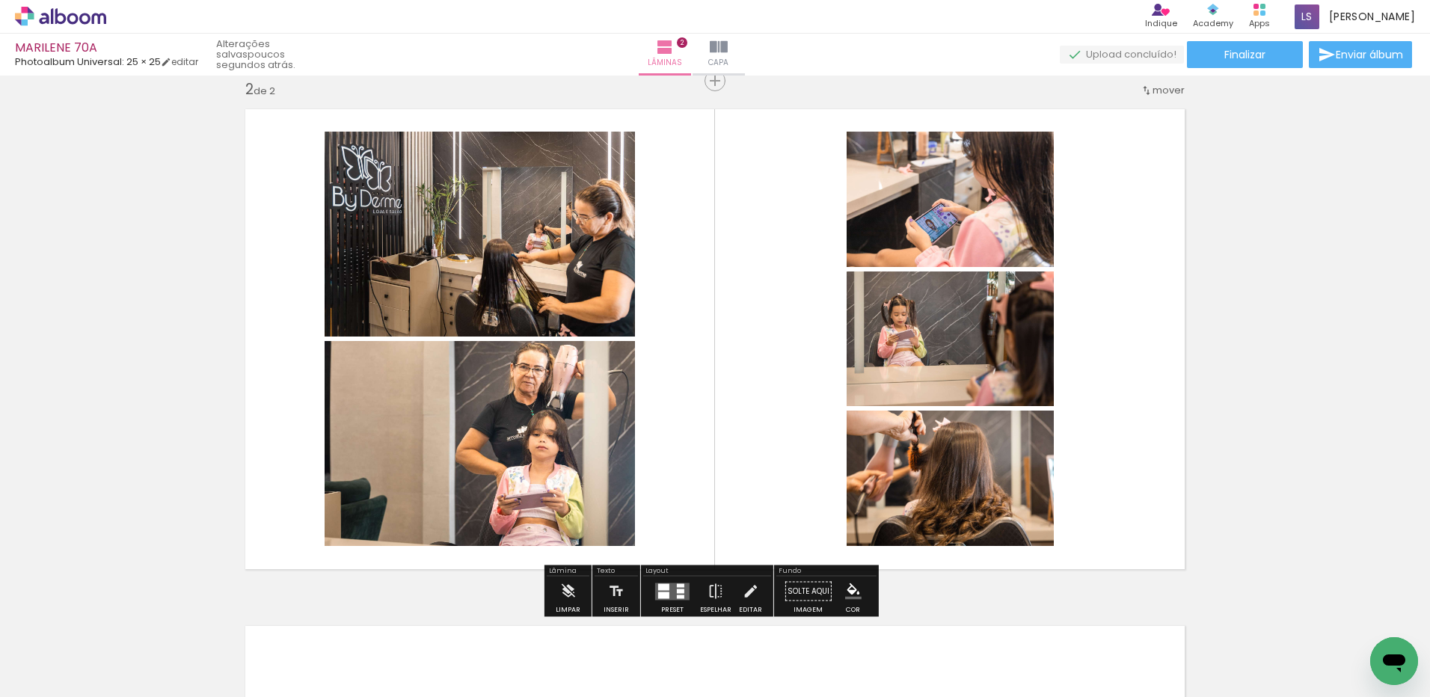
click at [673, 587] on quentale-layouter at bounding box center [672, 591] width 34 height 17
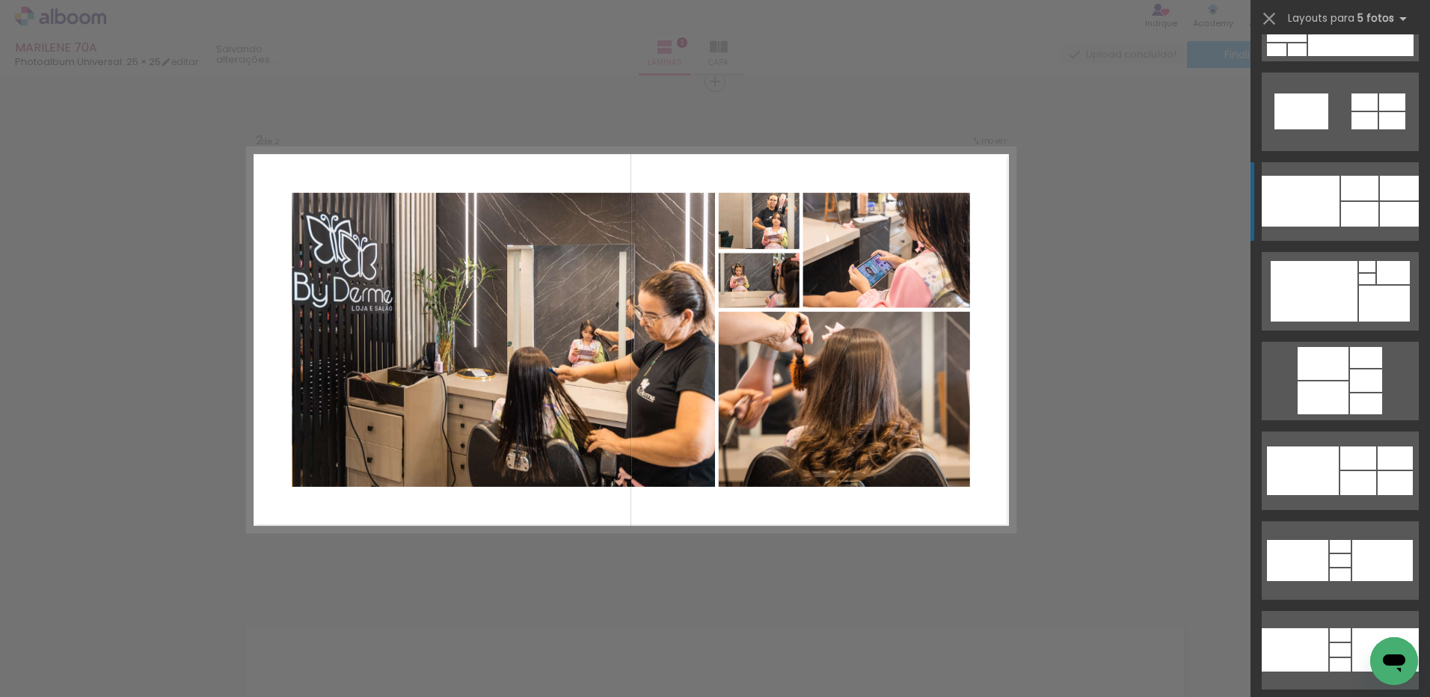
scroll to position [2918, 0]
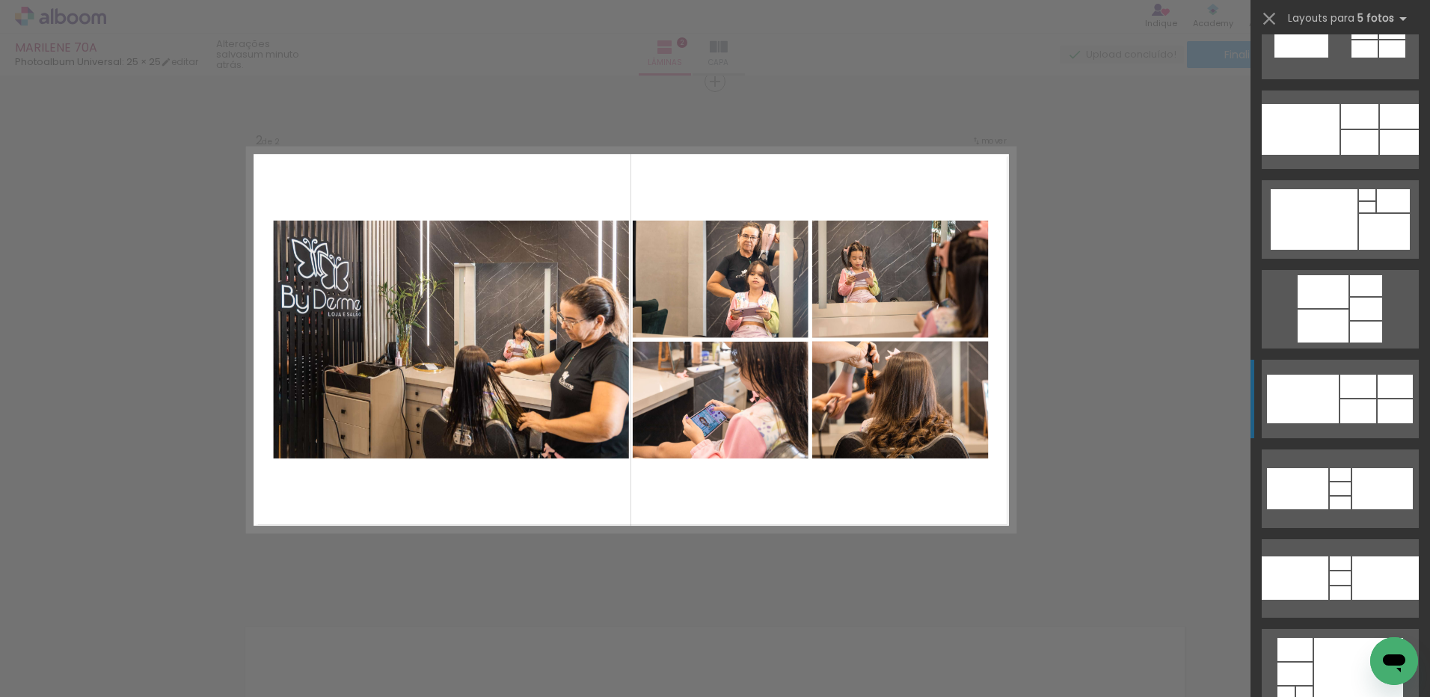
click at [1329, 402] on div at bounding box center [1303, 399] width 72 height 49
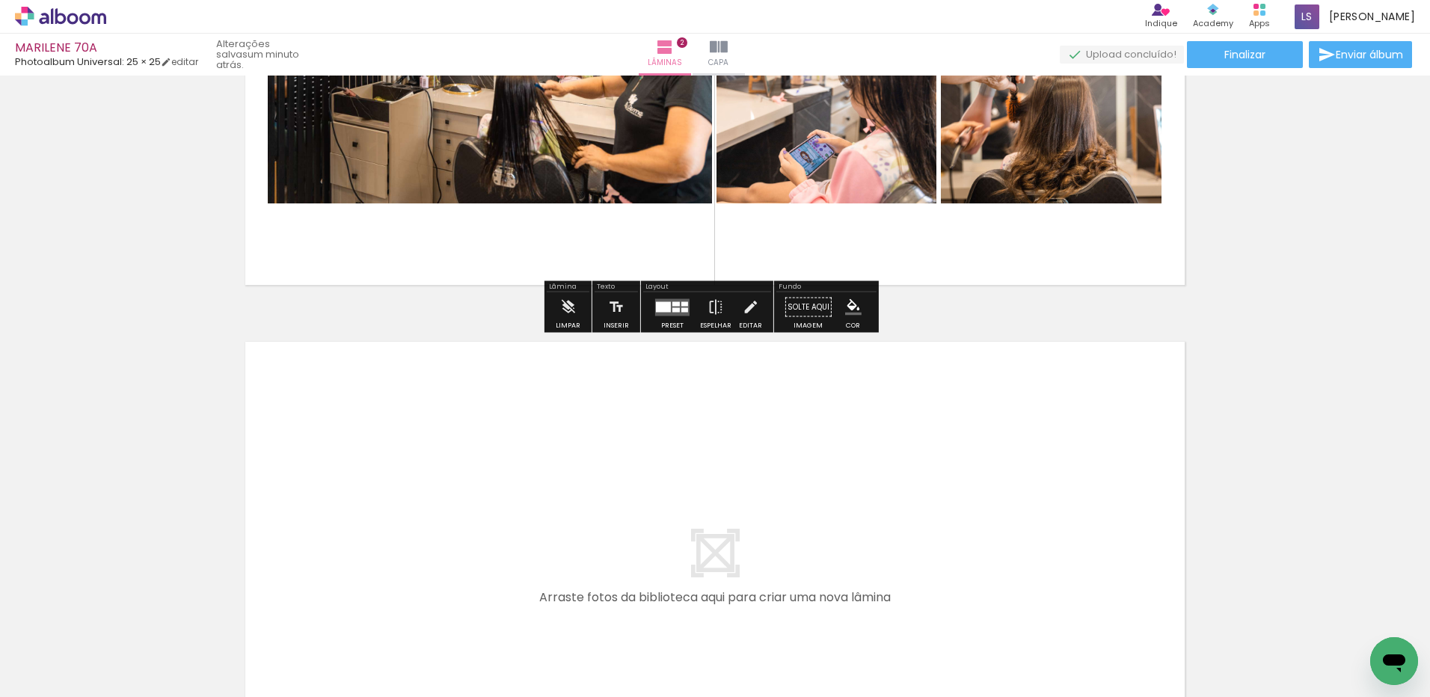
scroll to position [835, 0]
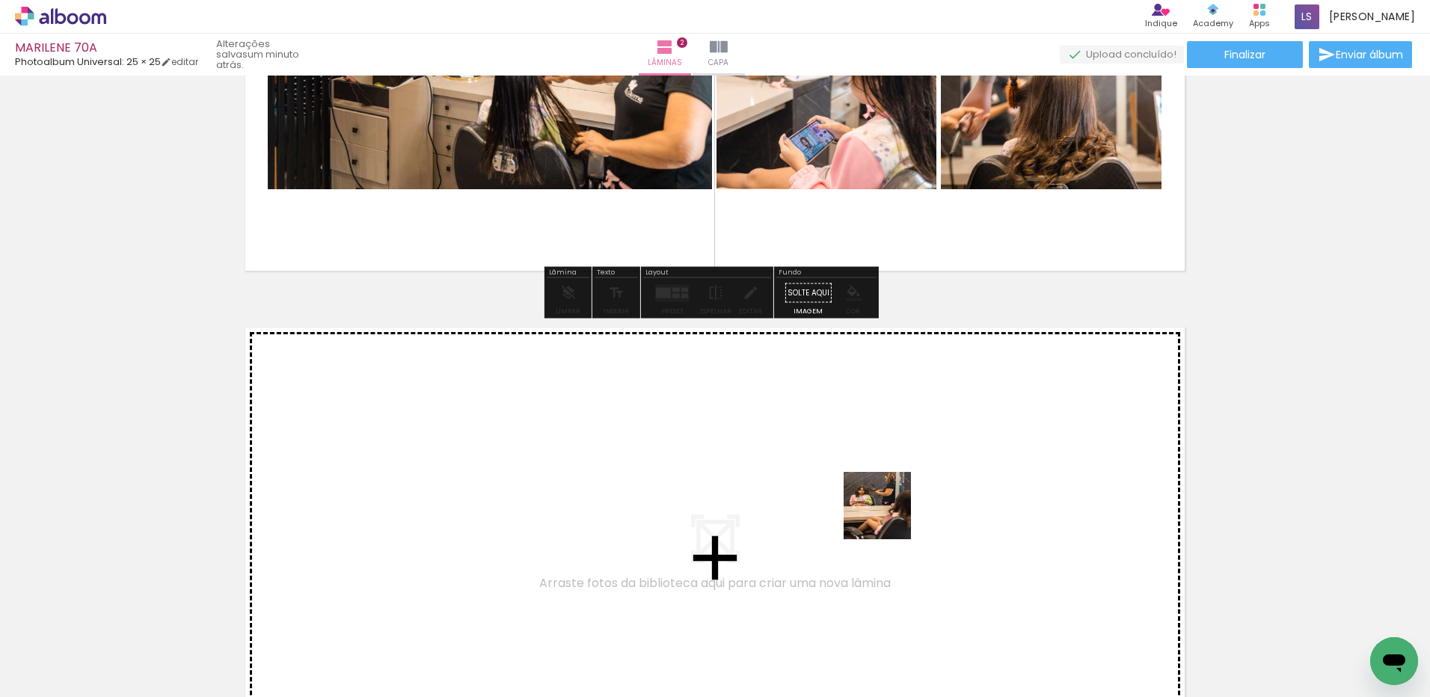
drag, startPoint x: 985, startPoint y: 642, endPoint x: 729, endPoint y: 447, distance: 321.3
click at [729, 447] on quentale-workspace at bounding box center [715, 348] width 1430 height 697
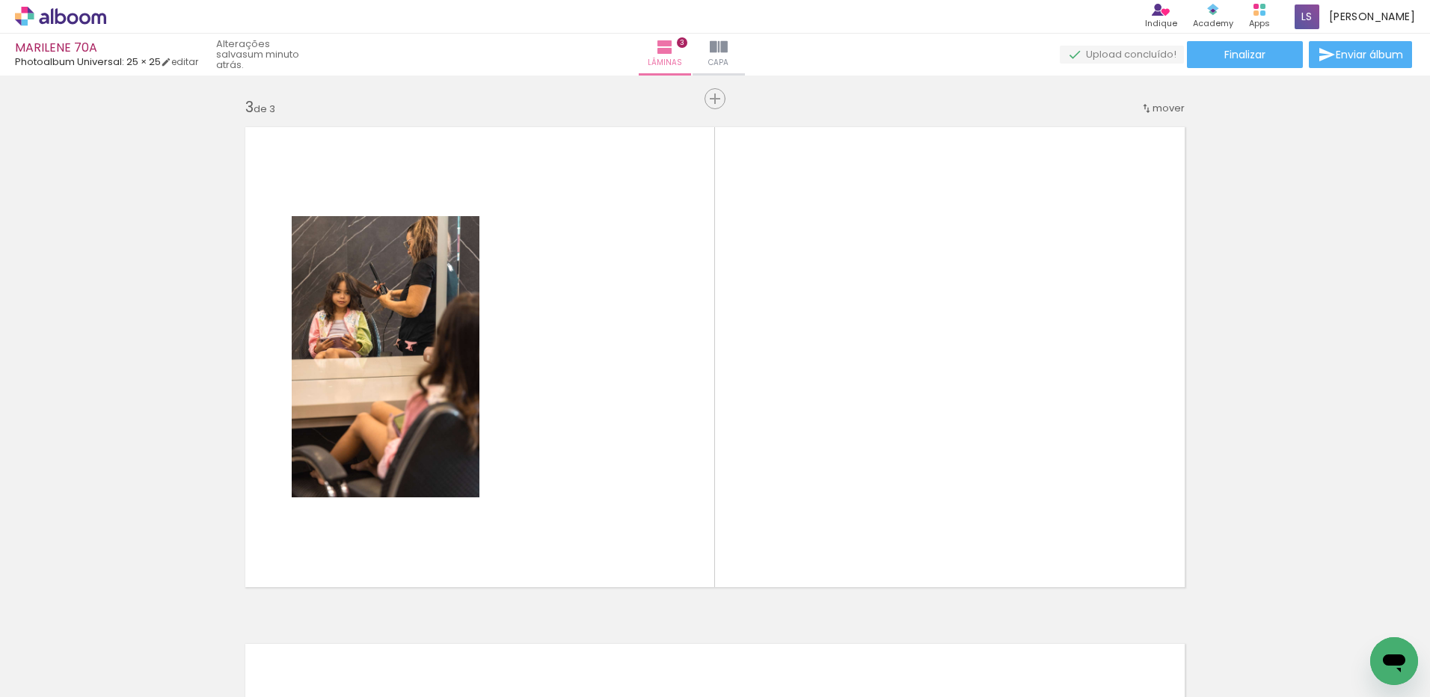
scroll to position [1053, 0]
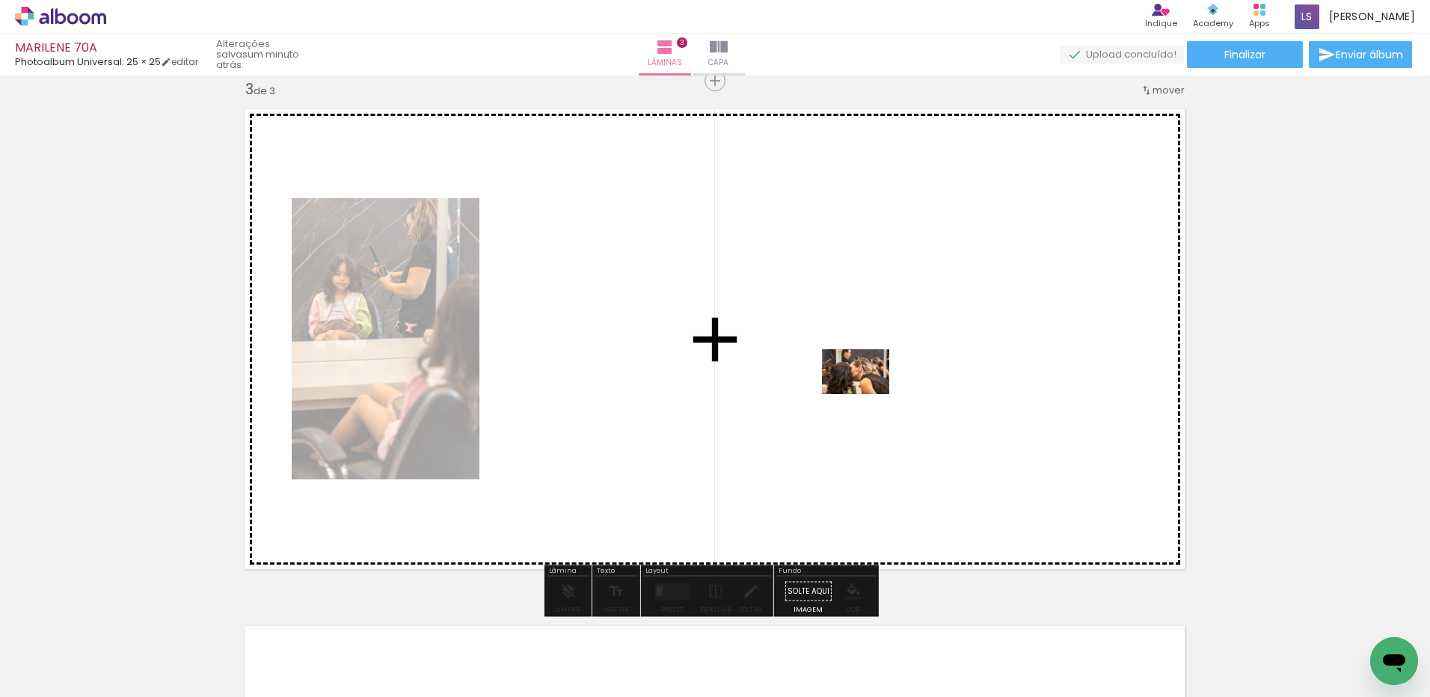
drag, startPoint x: 1074, startPoint y: 643, endPoint x: 867, endPoint y: 394, distance: 323.0
click at [867, 394] on quentale-workspace at bounding box center [715, 348] width 1430 height 697
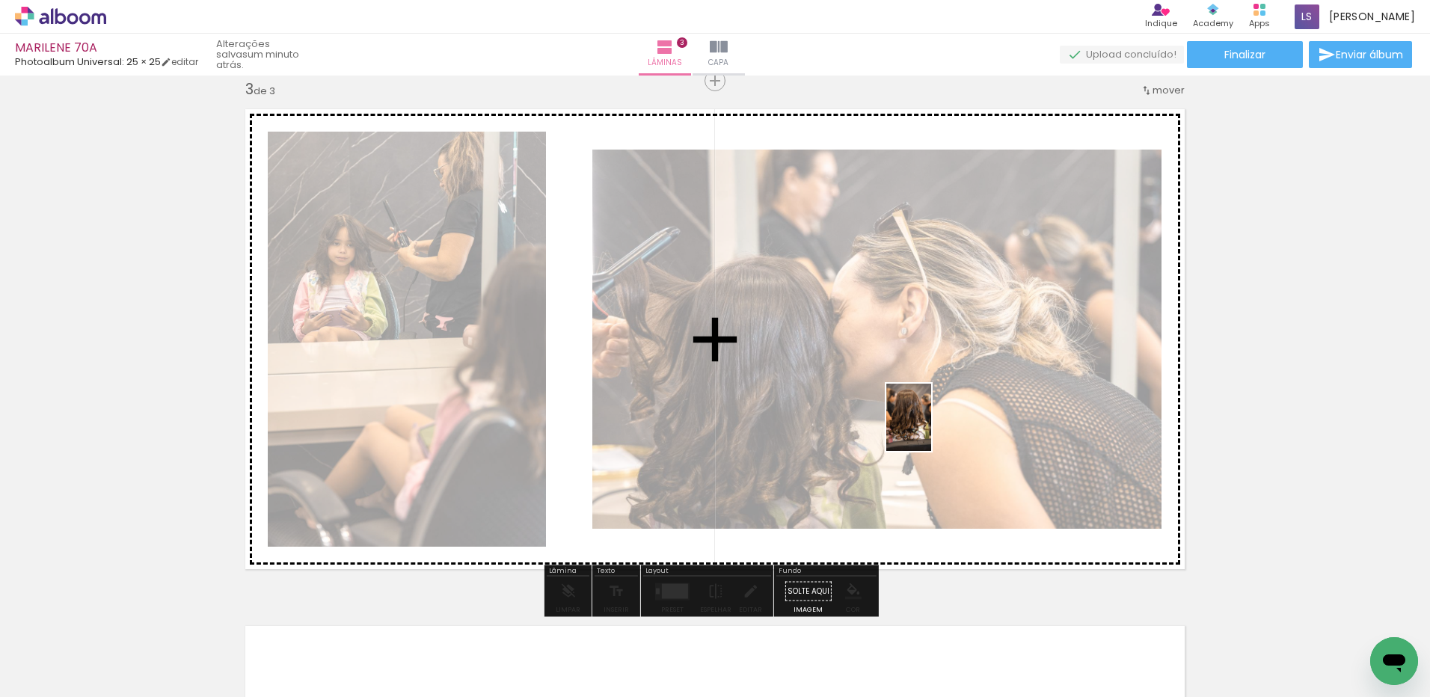
drag, startPoint x: 1146, startPoint y: 621, endPoint x: 931, endPoint y: 429, distance: 288.2
click at [931, 429] on quentale-workspace at bounding box center [715, 348] width 1430 height 697
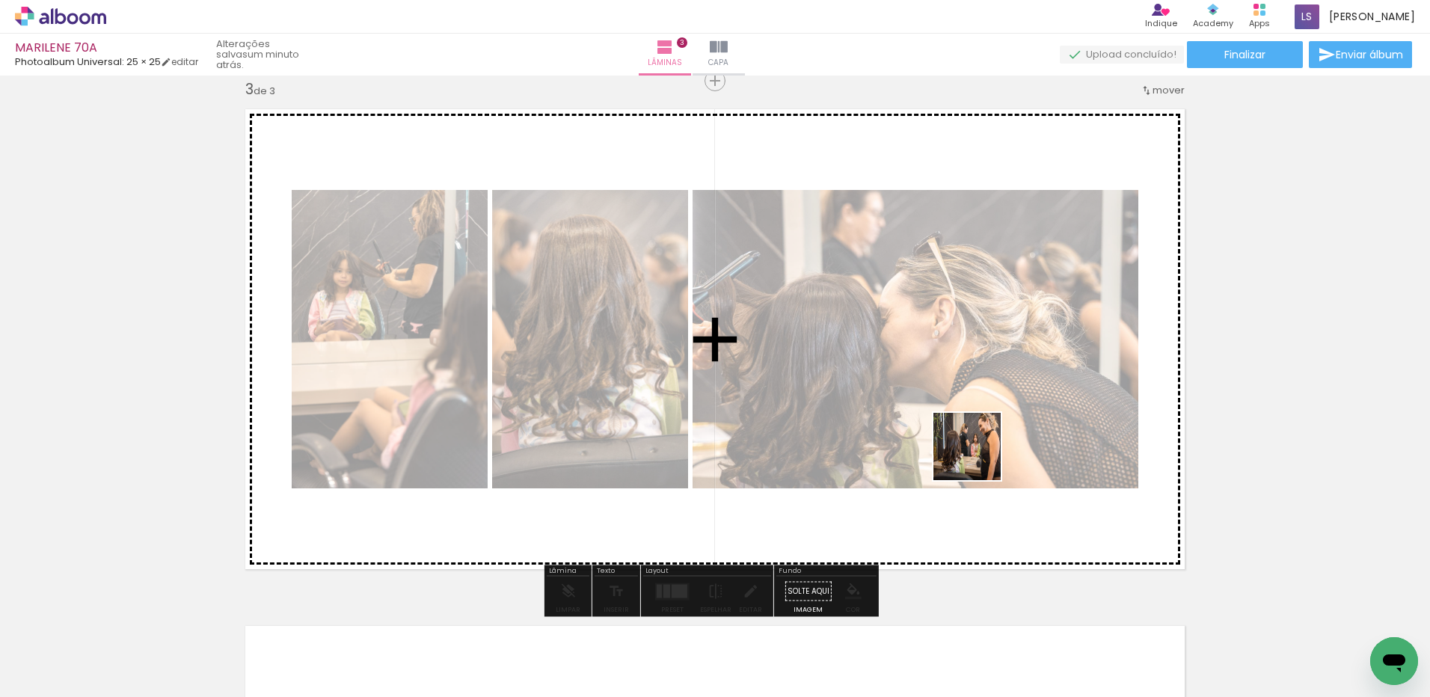
drag, startPoint x: 1252, startPoint y: 650, endPoint x: 970, endPoint y: 454, distance: 343.5
click at [970, 454] on quentale-workspace at bounding box center [715, 348] width 1430 height 697
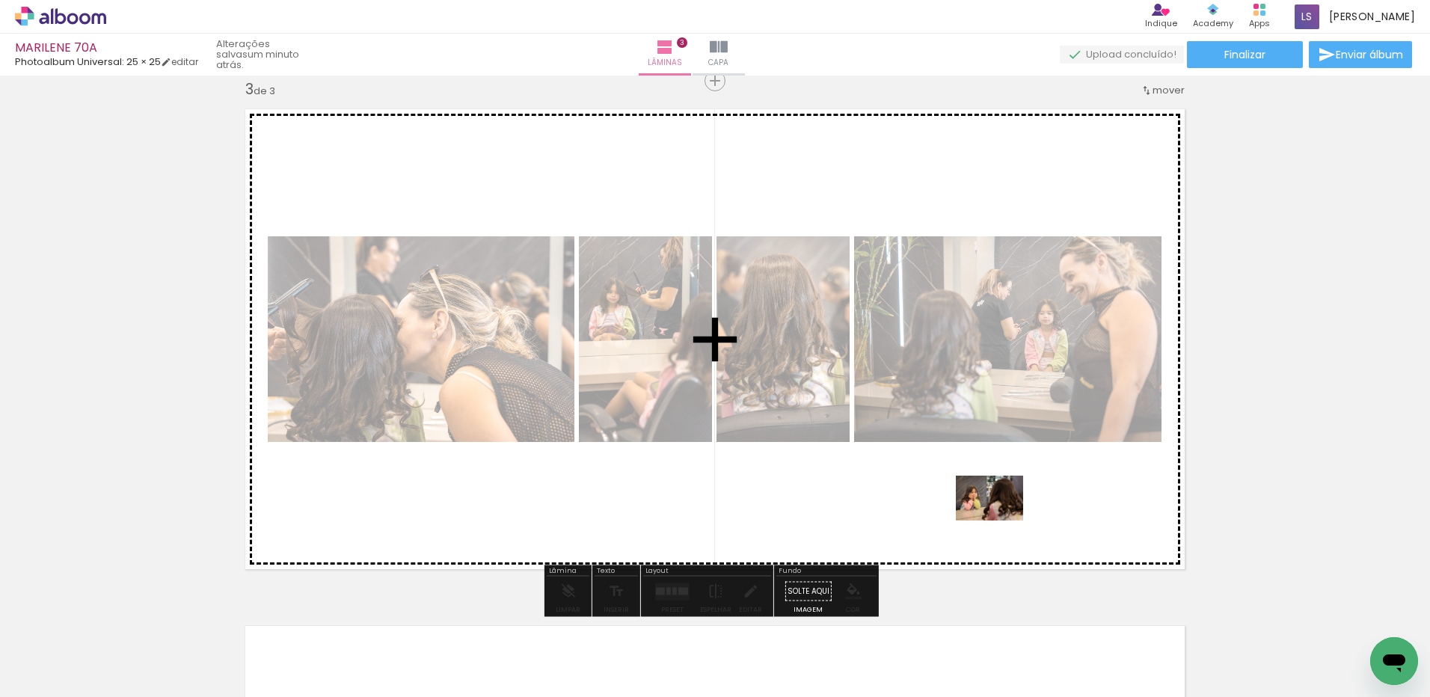
drag, startPoint x: 1308, startPoint y: 656, endPoint x: 990, endPoint y: 517, distance: 347.1
click at [990, 517] on quentale-workspace at bounding box center [715, 348] width 1430 height 697
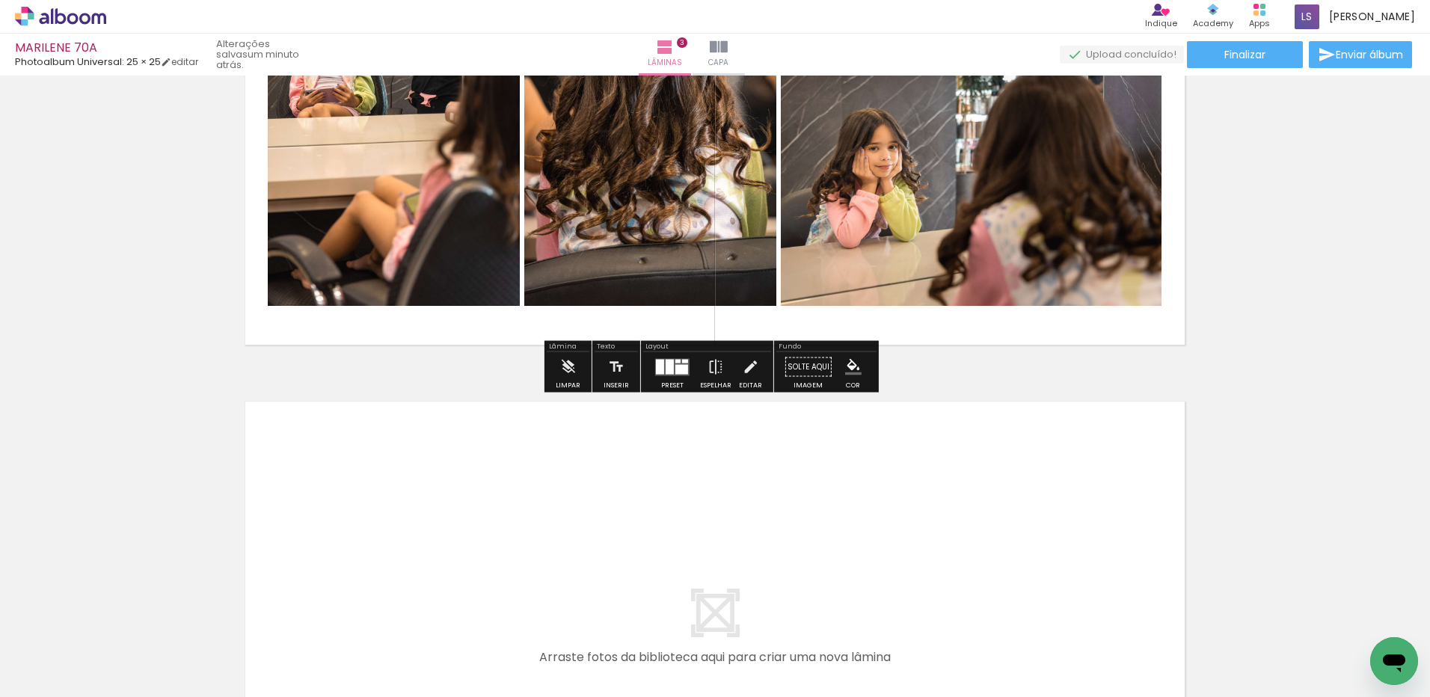
scroll to position [0, 284]
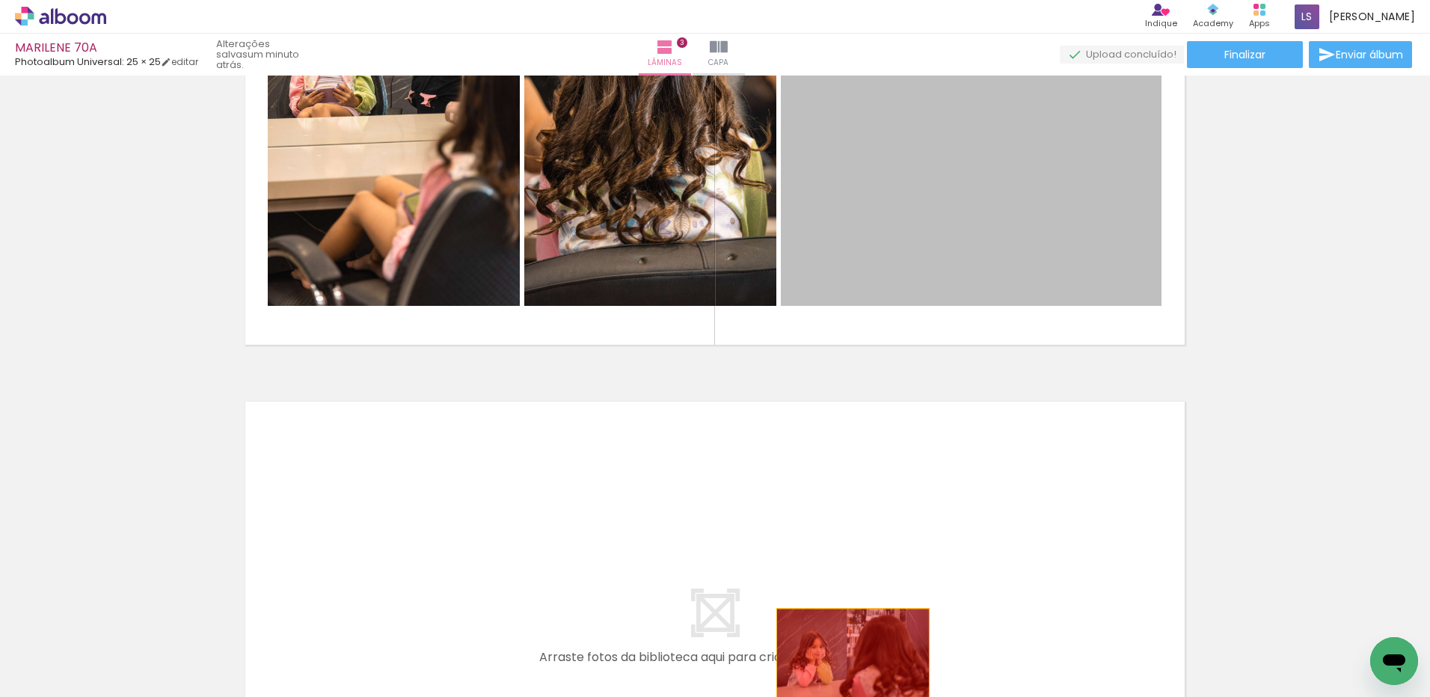
drag, startPoint x: 838, startPoint y: 186, endPoint x: 848, endPoint y: 660, distance: 474.4
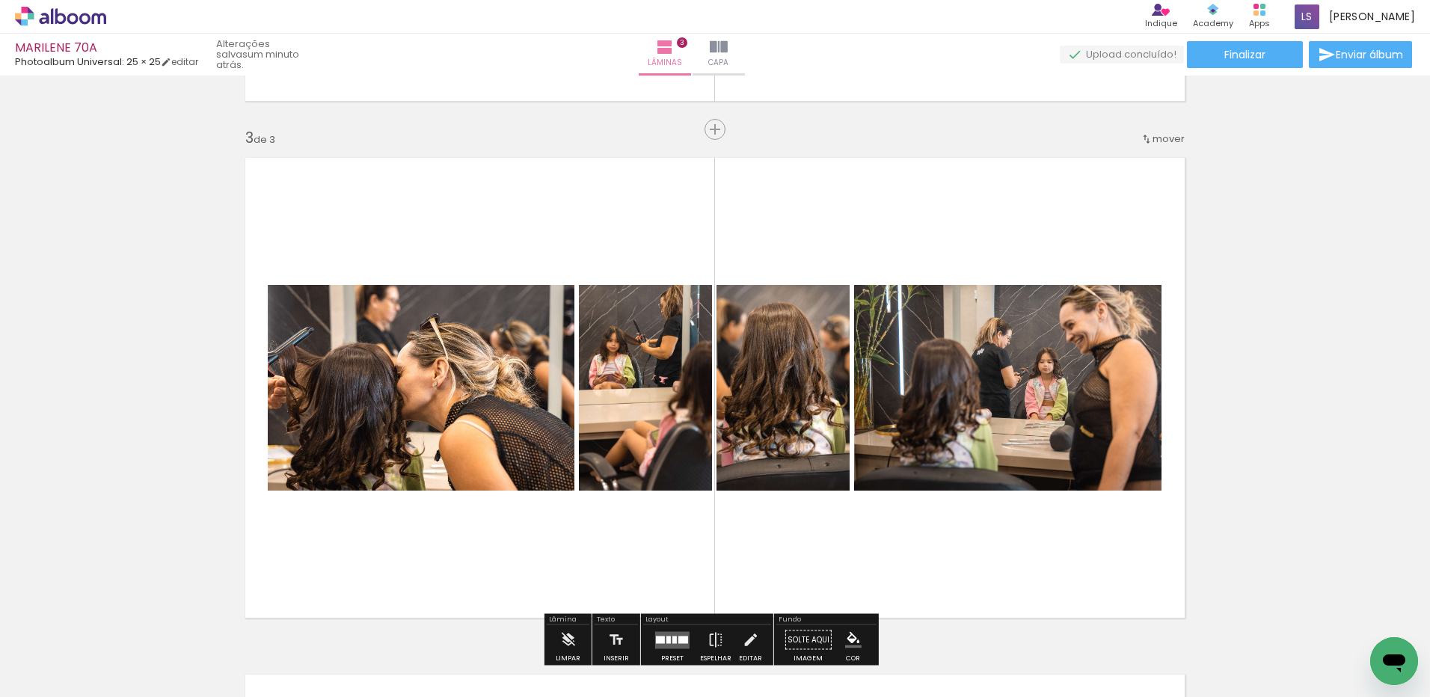
scroll to position [1053, 0]
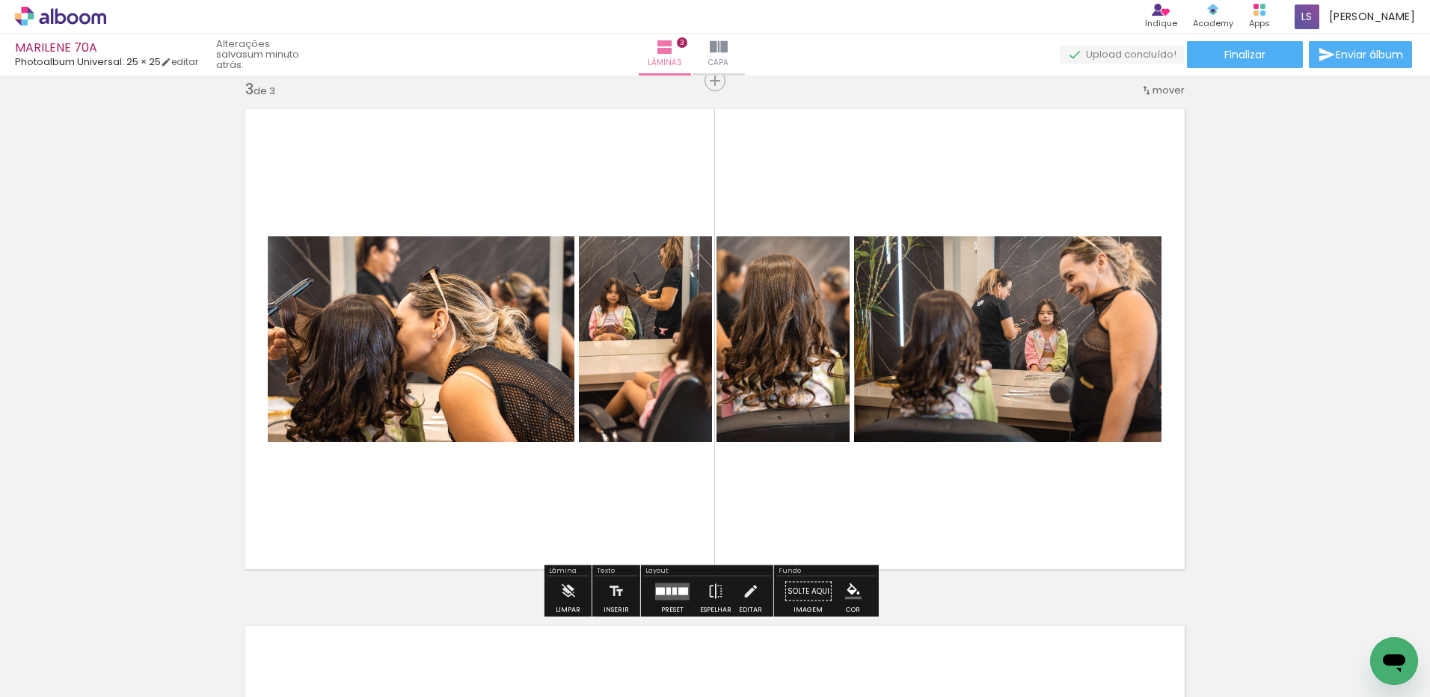
click at [673, 590] on div at bounding box center [675, 590] width 4 height 7
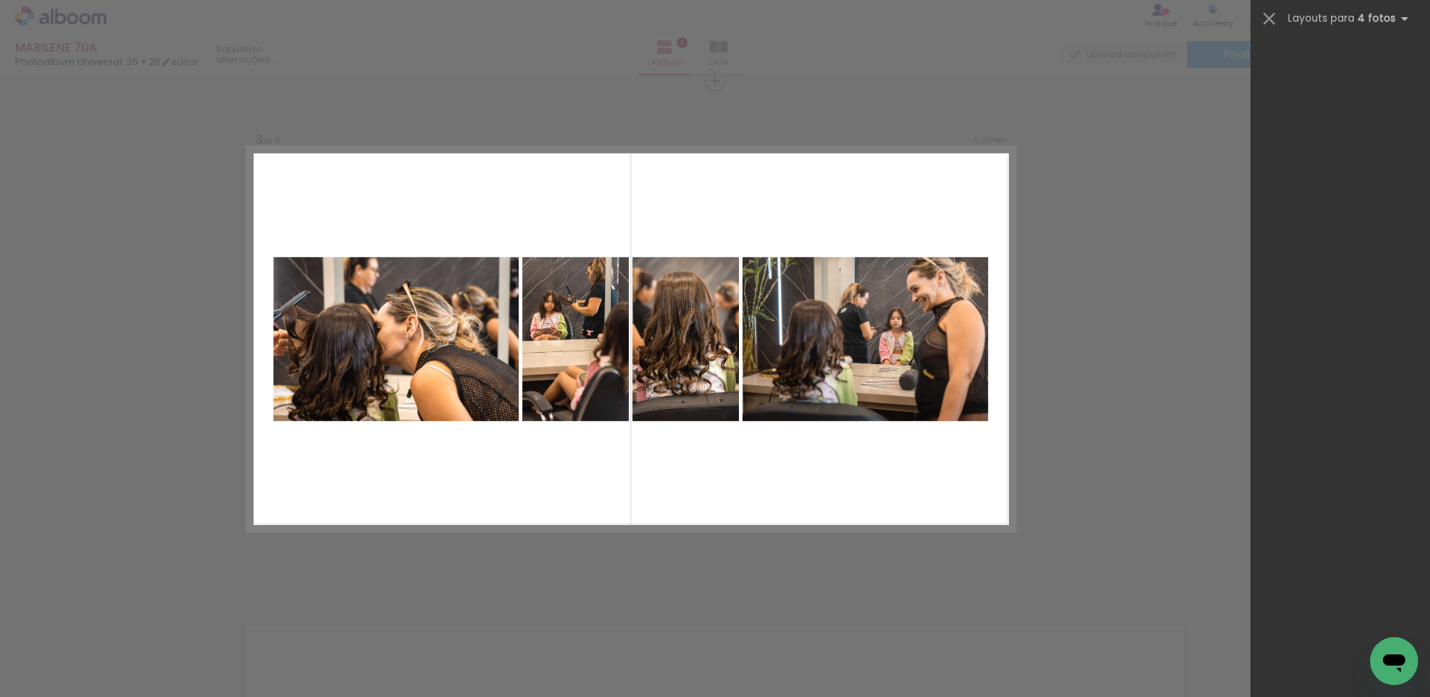
scroll to position [0, 0]
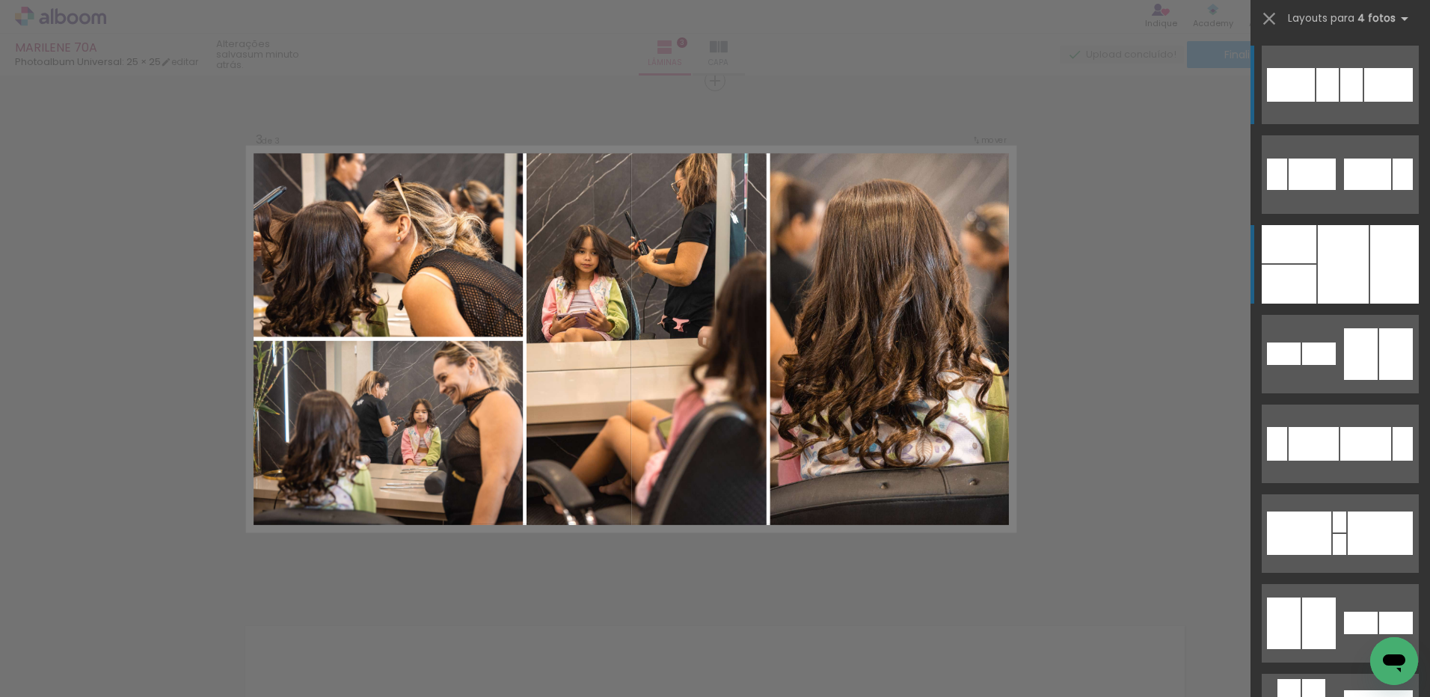
click at [1294, 262] on div at bounding box center [1289, 244] width 55 height 38
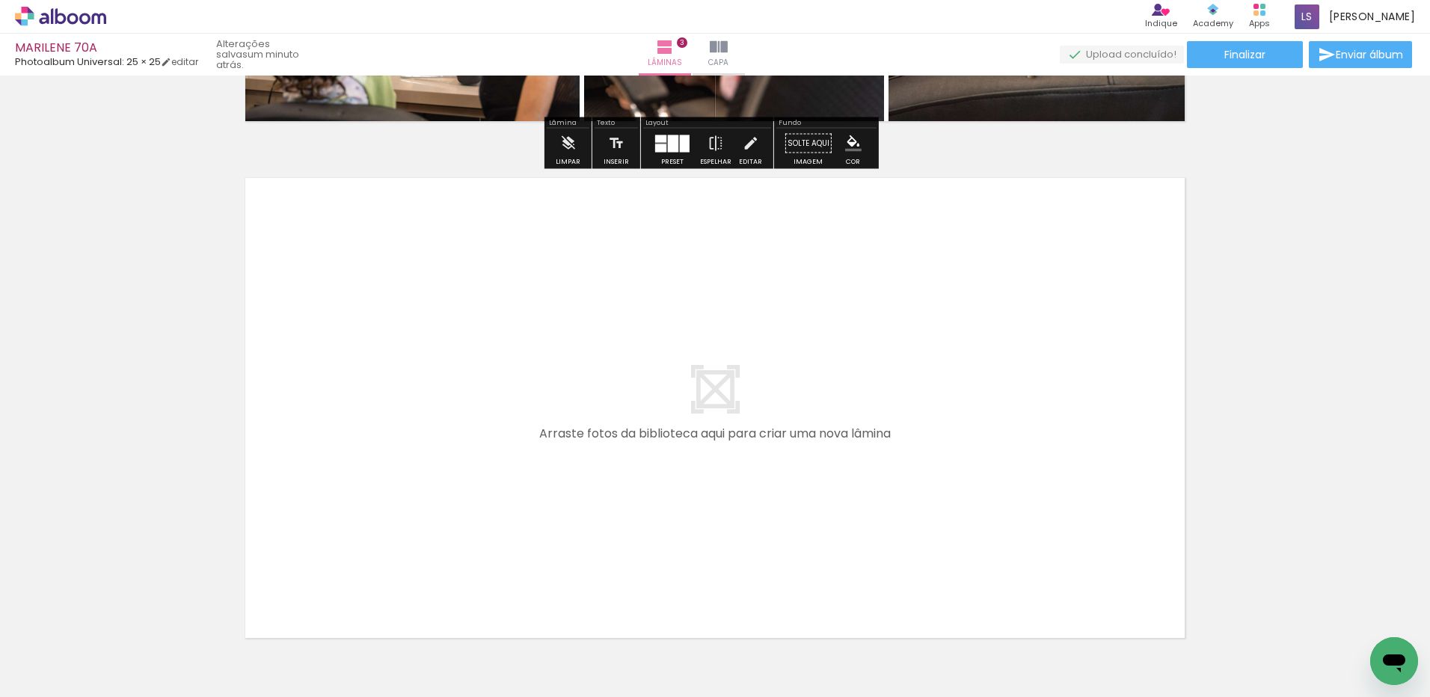
scroll to position [1502, 0]
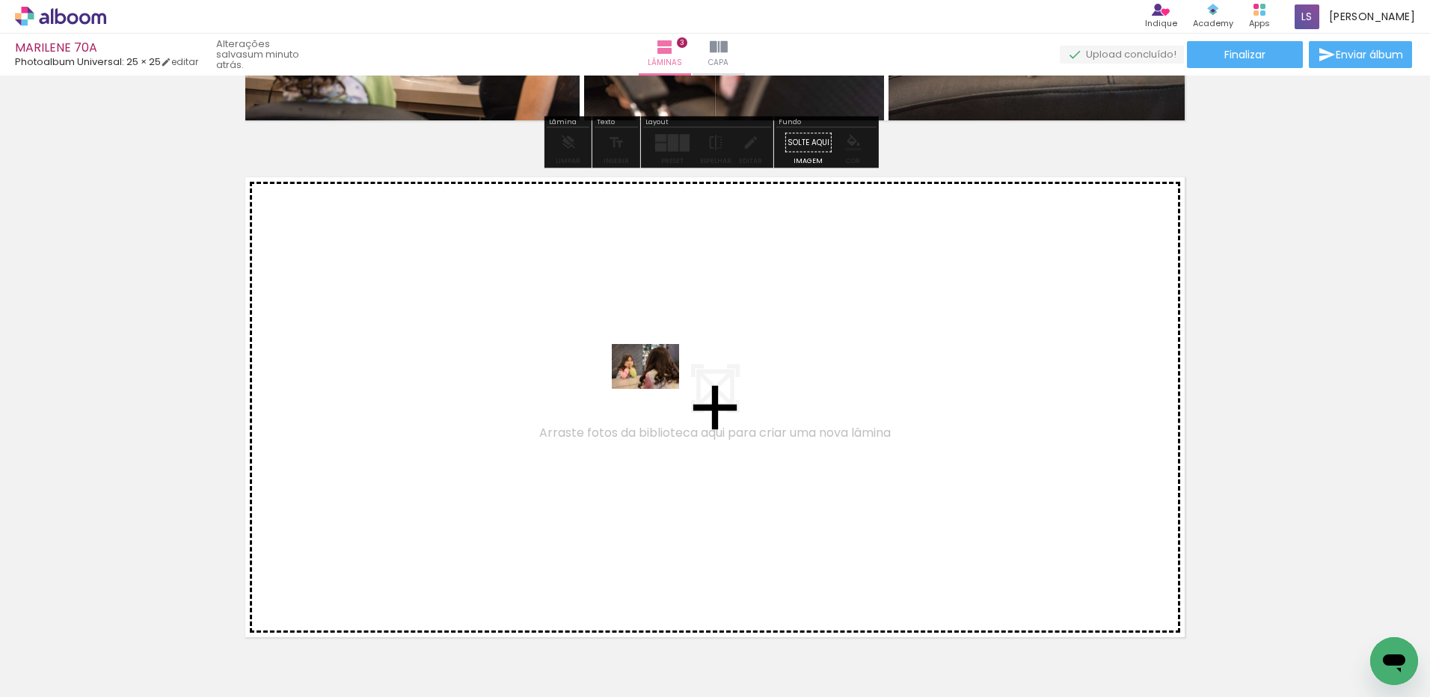
drag, startPoint x: 1029, startPoint y: 645, endPoint x: 657, endPoint y: 389, distance: 452.0
click at [657, 389] on quentale-workspace at bounding box center [715, 348] width 1430 height 697
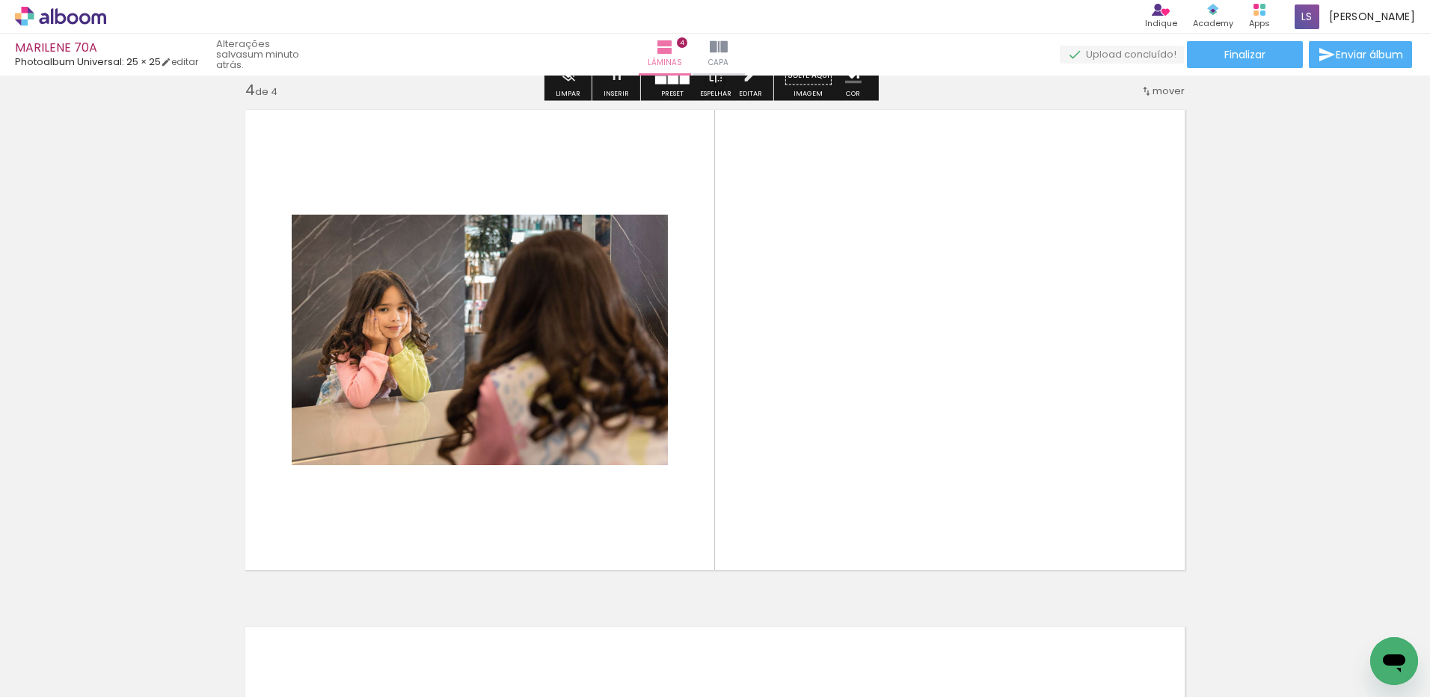
scroll to position [1570, 0]
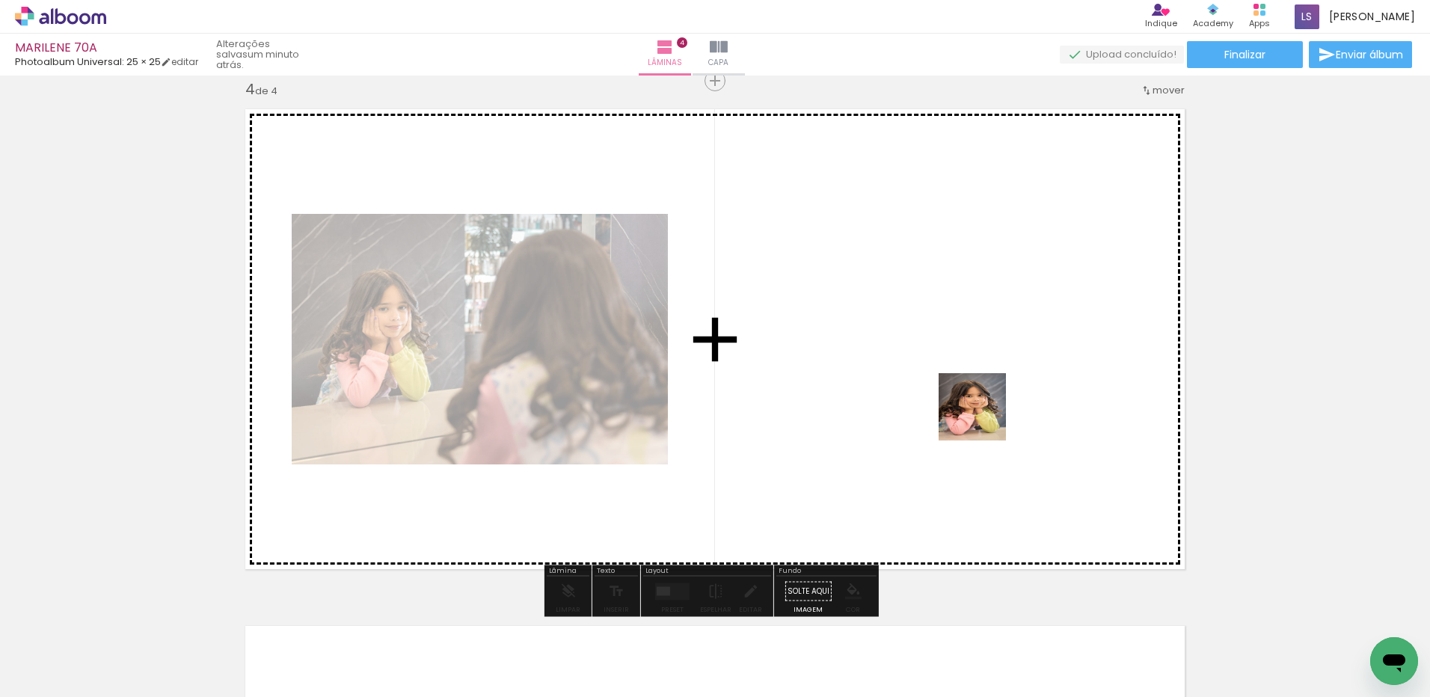
drag, startPoint x: 1130, startPoint y: 660, endPoint x: 946, endPoint y: 368, distance: 345.4
click at [946, 368] on quentale-workspace at bounding box center [715, 348] width 1430 height 697
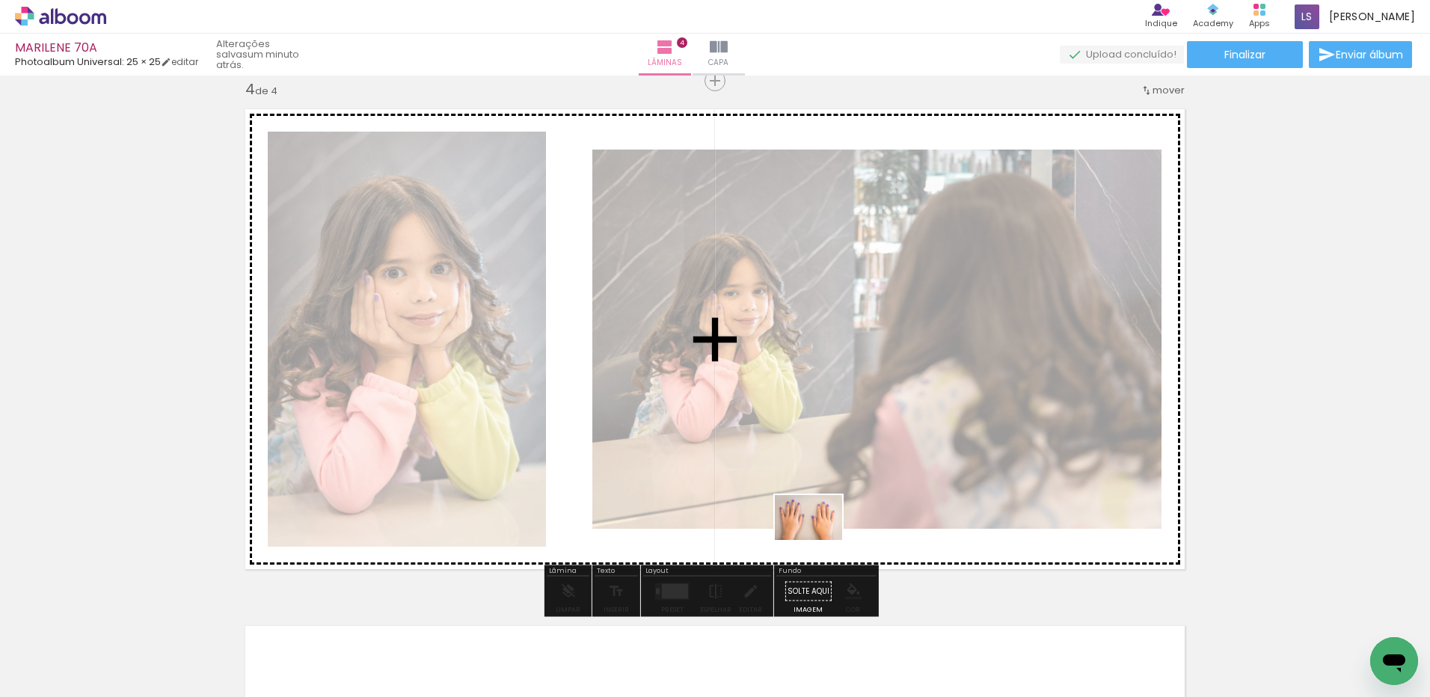
drag, startPoint x: 1217, startPoint y: 653, endPoint x: 815, endPoint y: 513, distance: 426.1
click at [815, 513] on quentale-workspace at bounding box center [715, 348] width 1430 height 697
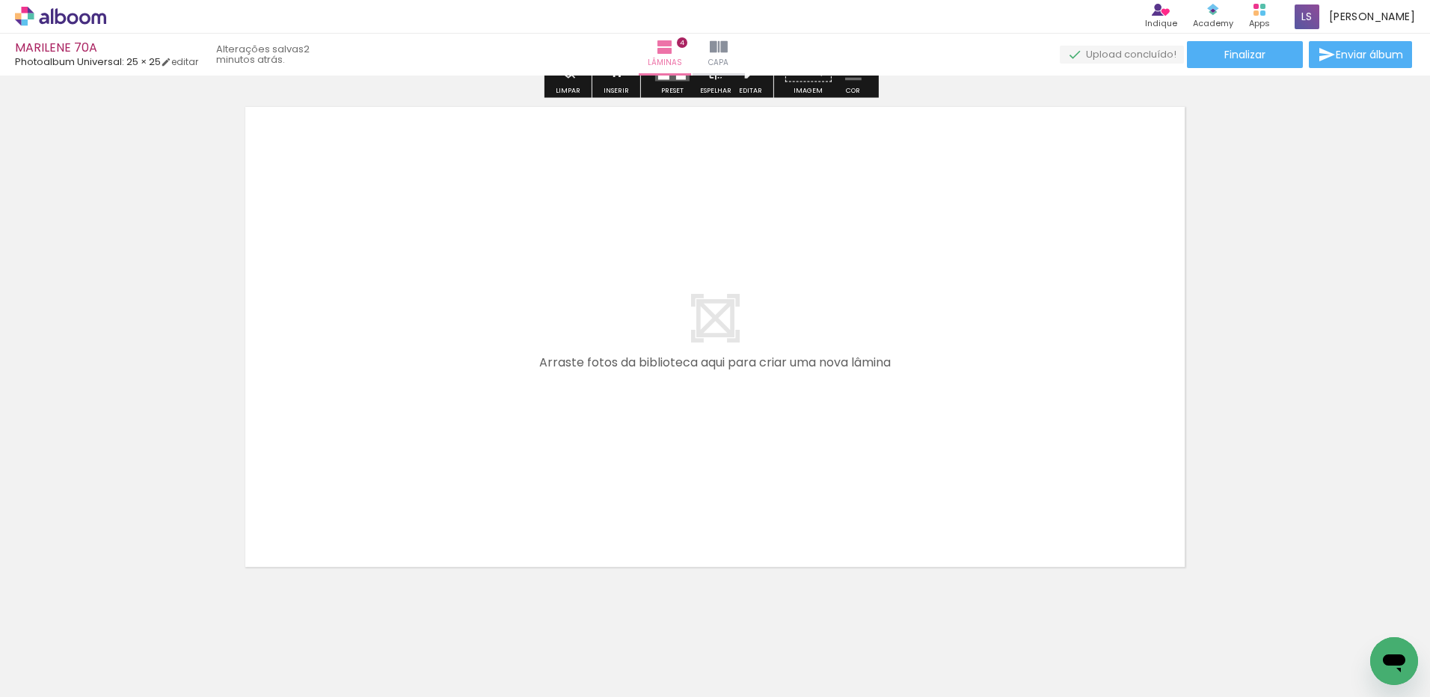
scroll to position [2094, 0]
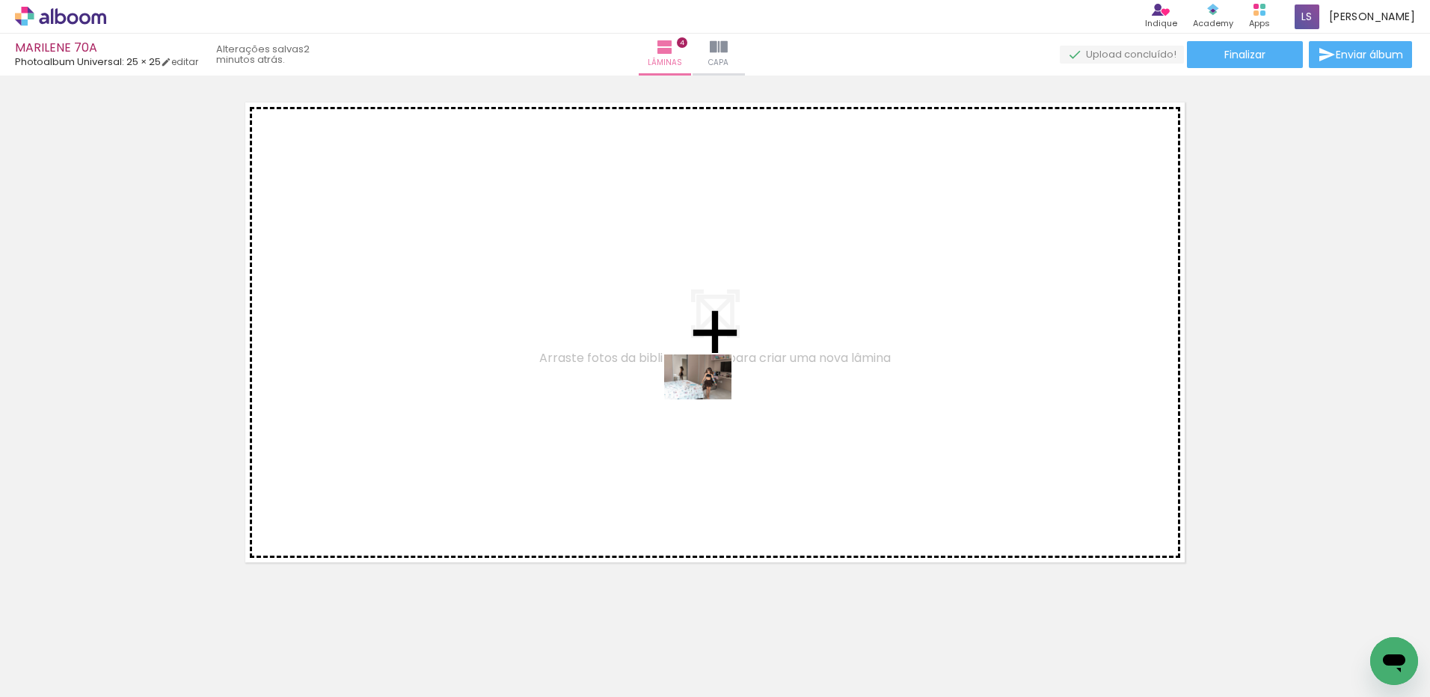
drag, startPoint x: 1282, startPoint y: 648, endPoint x: 709, endPoint y: 399, distance: 624.6
click at [709, 399] on quentale-workspace at bounding box center [715, 348] width 1430 height 697
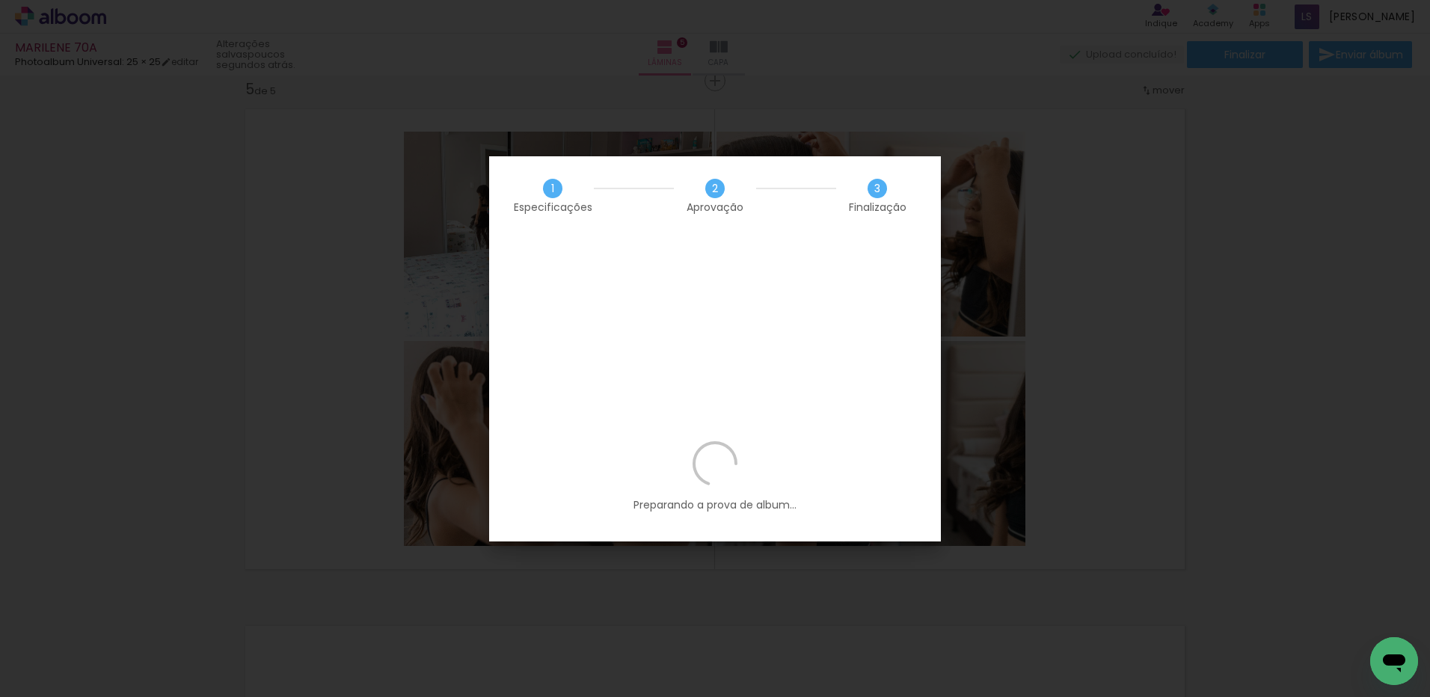
scroll to position [0, 855]
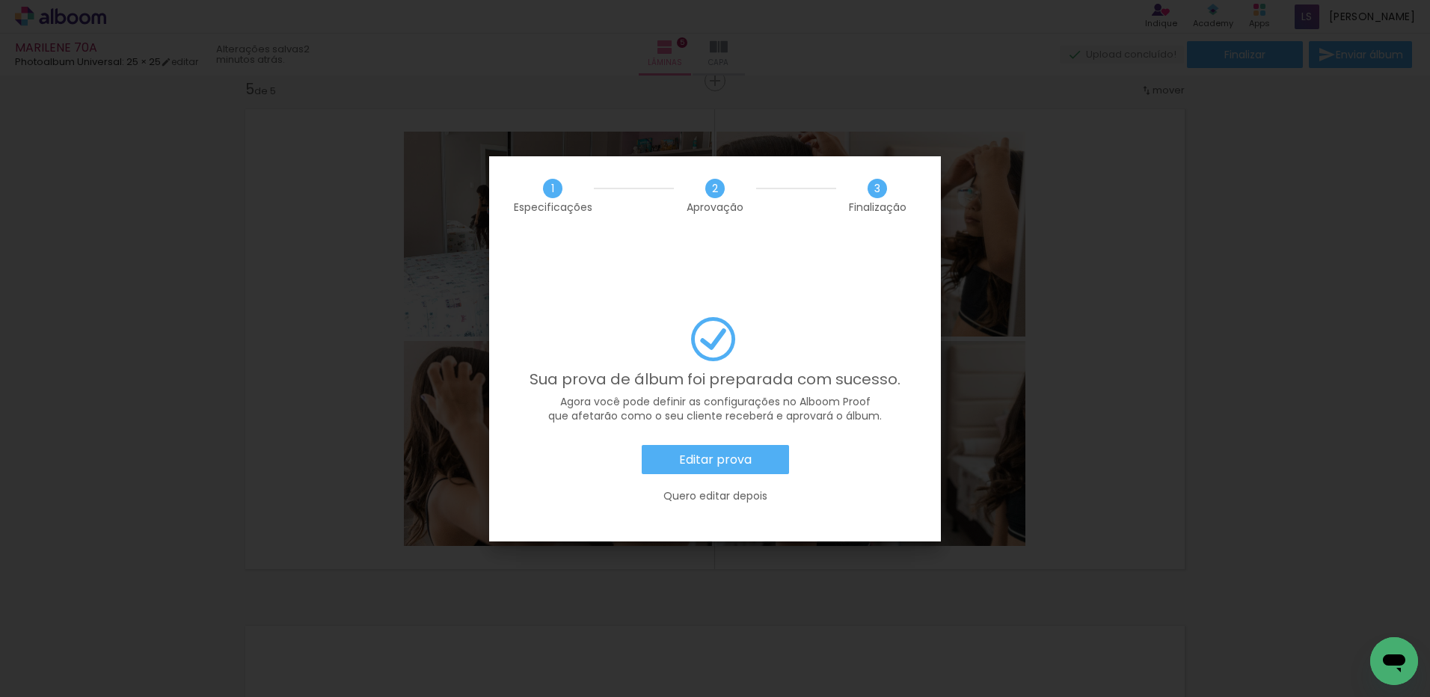
click at [0, 0] on slot "Editar prova" at bounding box center [0, 0] width 0 height 0
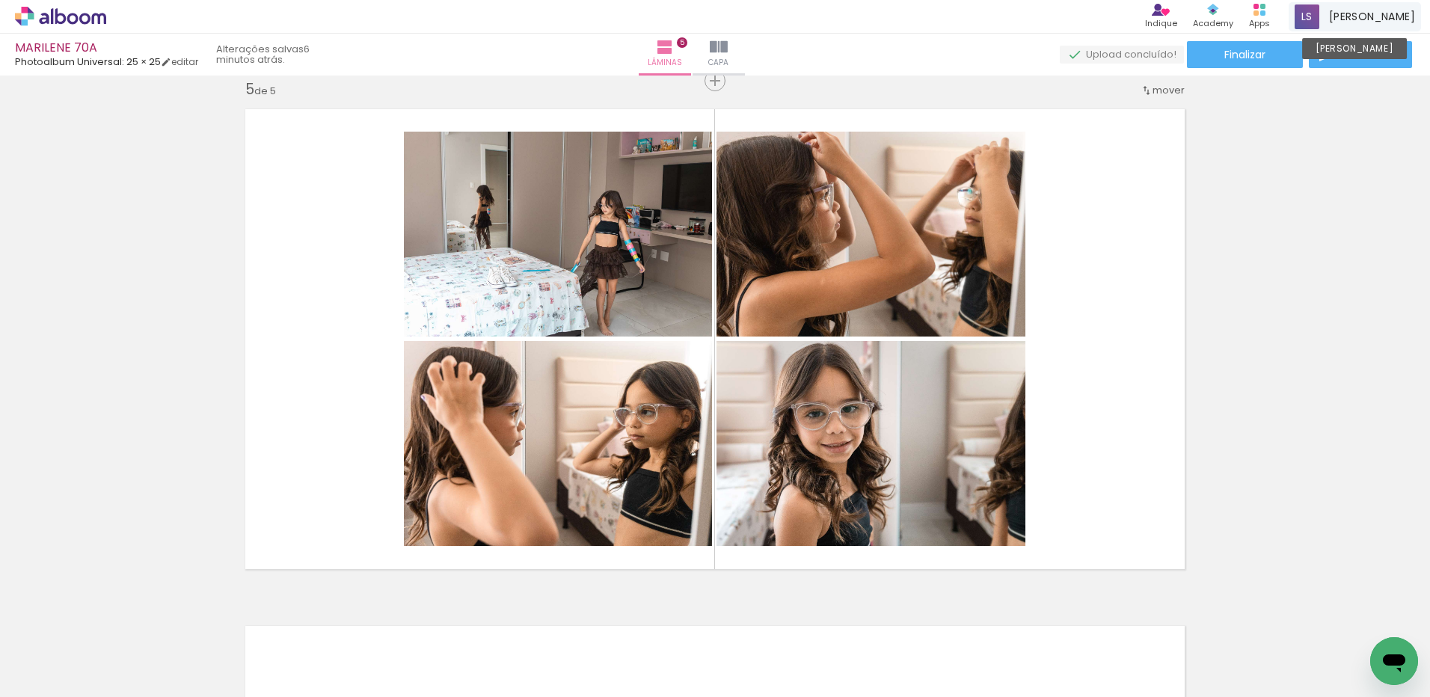
click at [1375, 15] on span "Leo Silva" at bounding box center [1372, 17] width 86 height 16
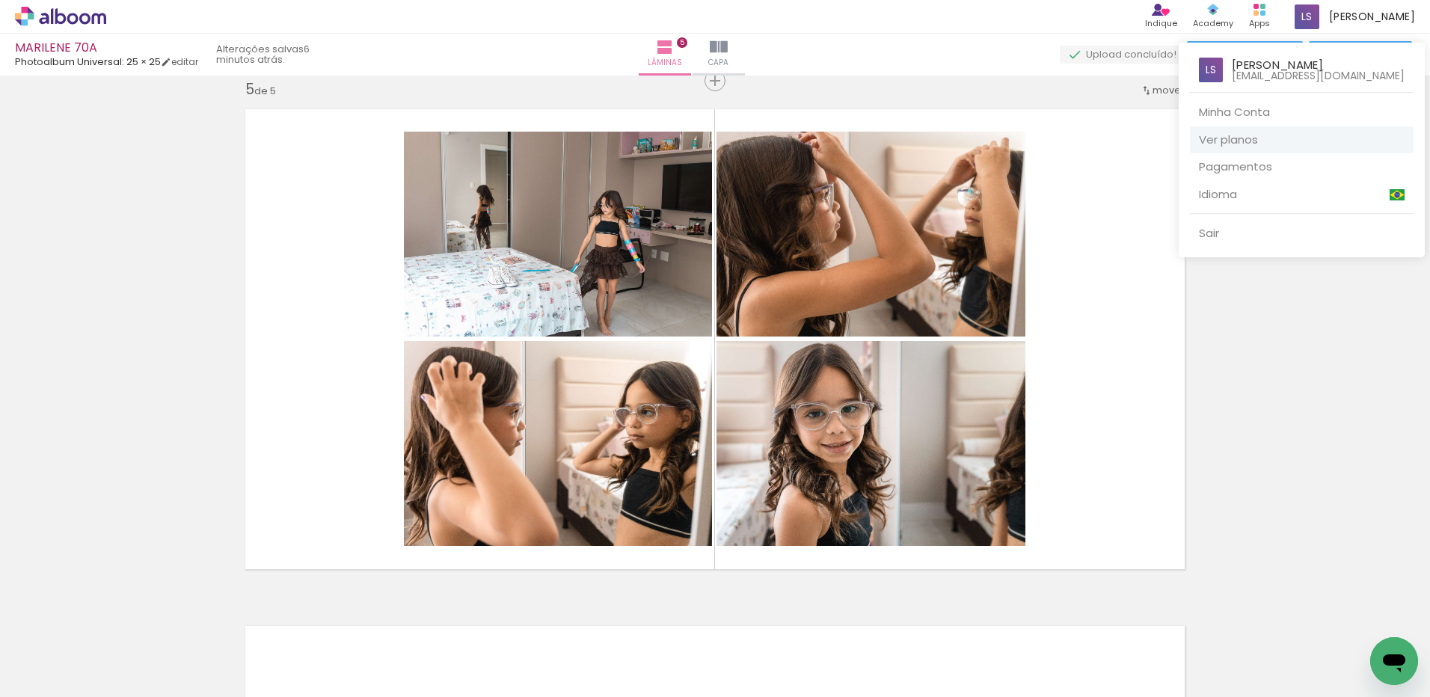
click at [1250, 139] on link "Ver planos" at bounding box center [1302, 140] width 224 height 28
